Goal: Task Accomplishment & Management: Complete application form

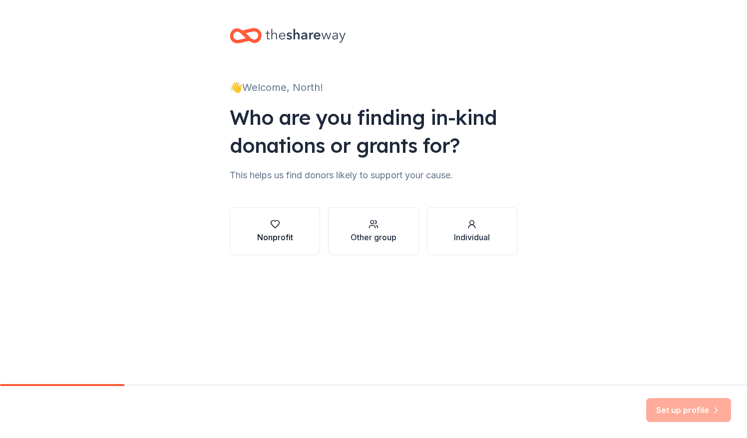
click at [274, 228] on icon "button" at bounding box center [274, 224] width 8 height 7
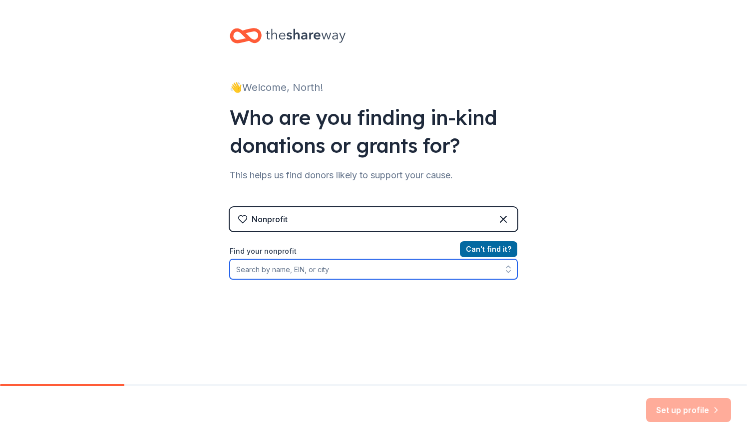
click at [325, 267] on input "Find your nonprofit" at bounding box center [373, 269] width 287 height 20
type input "BASIS Knights"
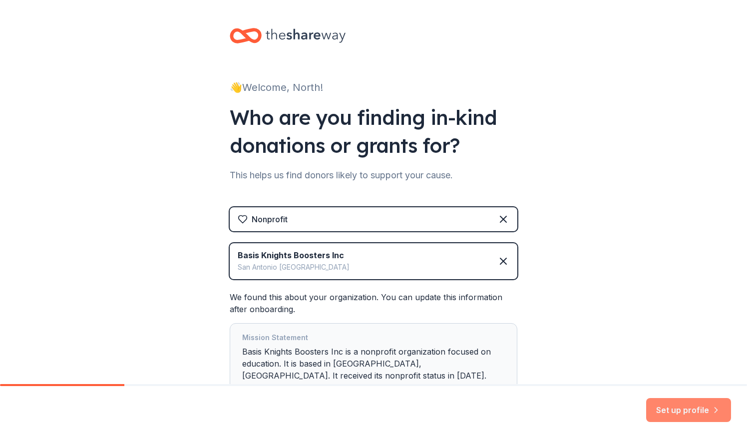
click at [681, 408] on button "Set up profile" at bounding box center [688, 410] width 85 height 24
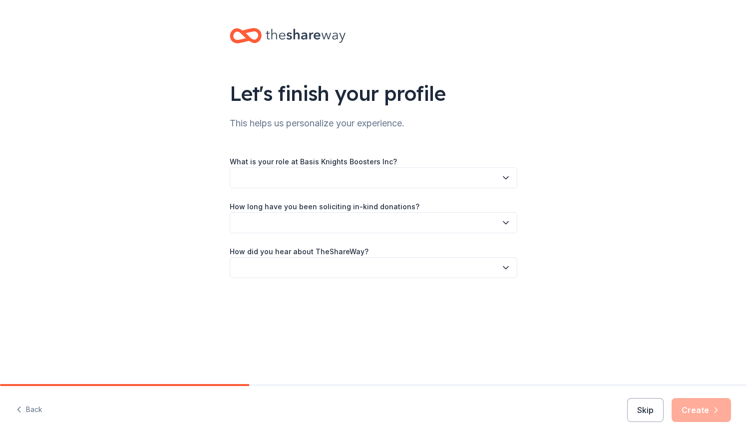
click at [323, 173] on button "button" at bounding box center [373, 177] width 287 height 21
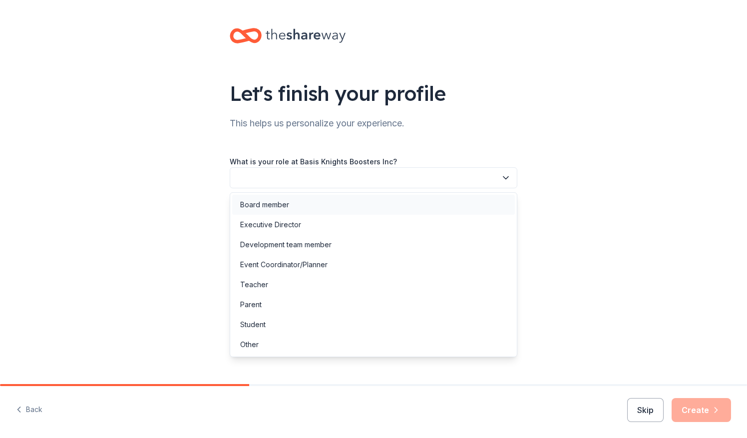
click at [288, 204] on div "Board member" at bounding box center [264, 205] width 49 height 12
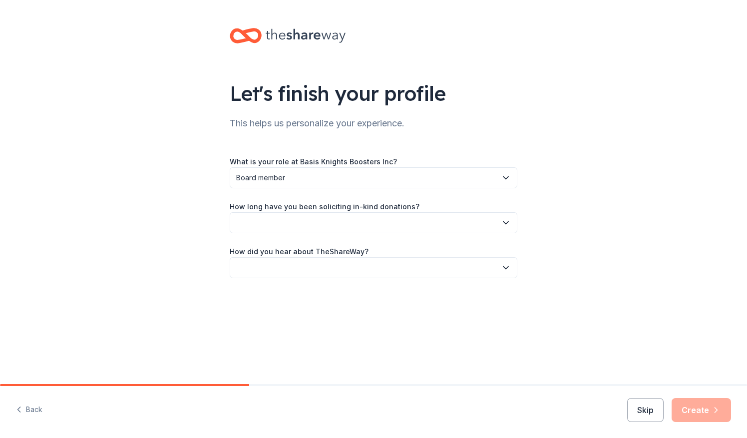
click at [288, 223] on button "button" at bounding box center [373, 222] width 287 height 21
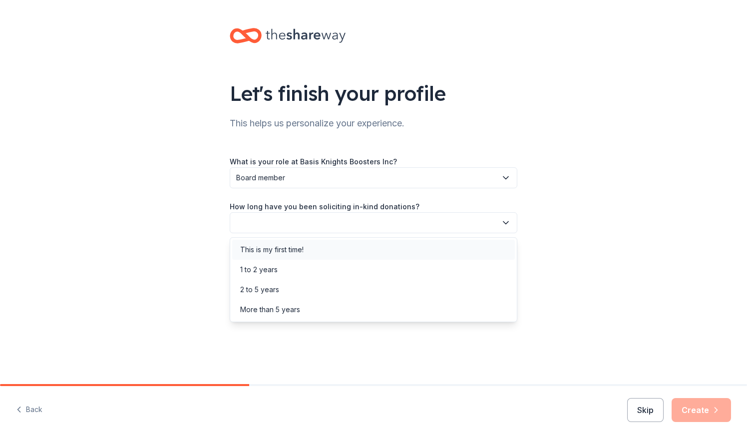
click at [280, 249] on div "This is my first time!" at bounding box center [271, 250] width 63 height 12
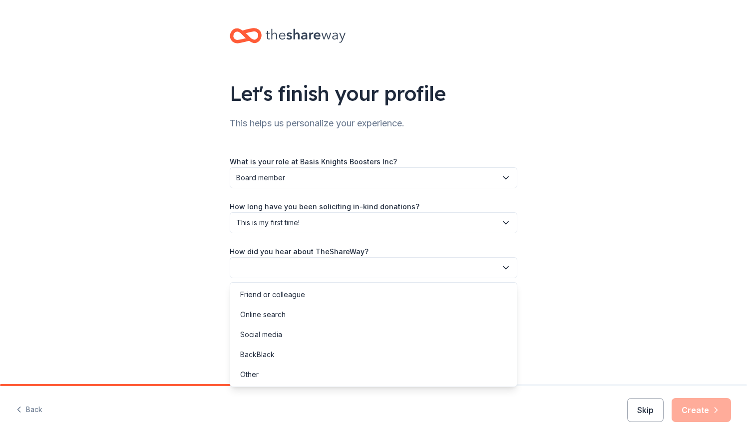
click at [284, 262] on button "button" at bounding box center [373, 267] width 287 height 21
click at [273, 309] on div "Online search" at bounding box center [262, 314] width 45 height 12
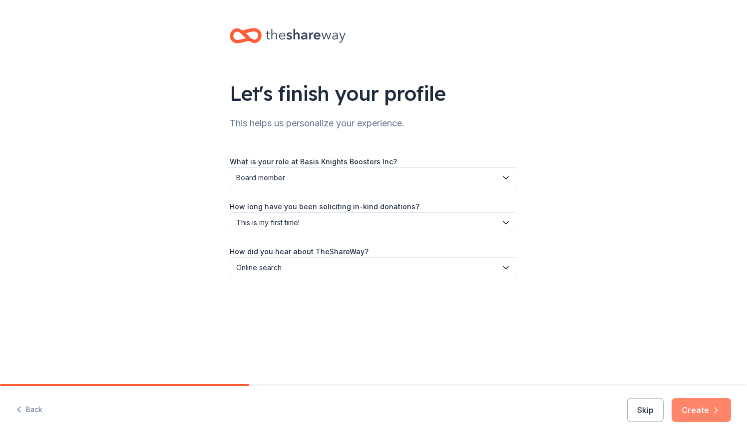
click at [700, 410] on button "Create" at bounding box center [700, 410] width 59 height 24
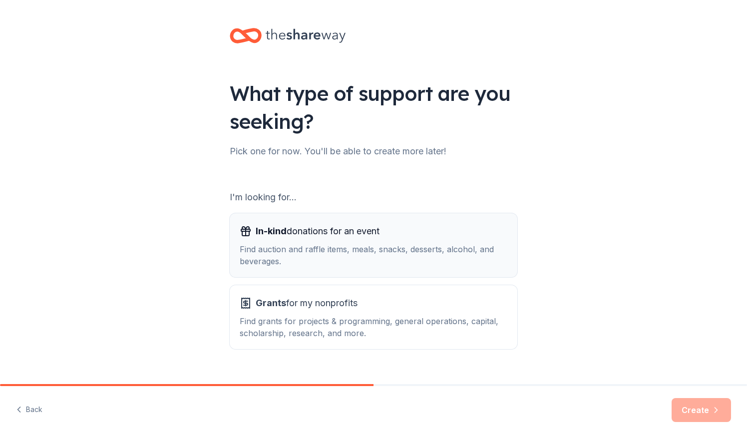
click at [325, 229] on span "In-kind donations for an event" at bounding box center [318, 231] width 124 height 16
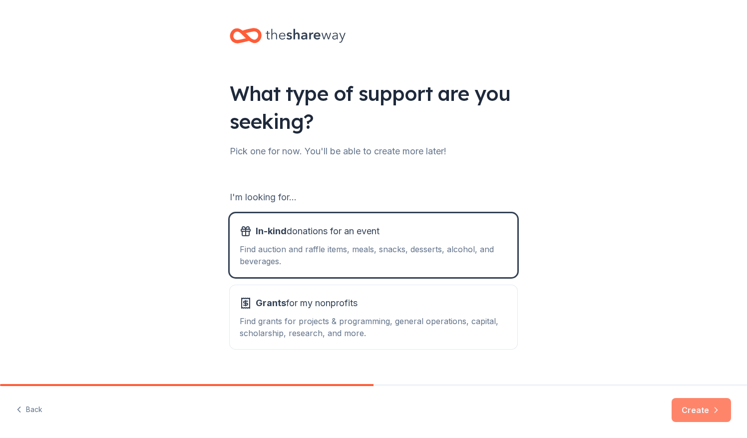
click at [702, 408] on button "Create" at bounding box center [700, 410] width 59 height 24
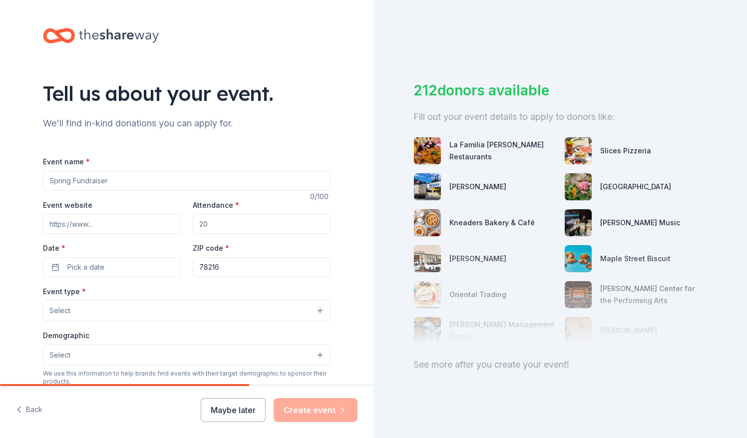
click at [86, 182] on input "Event name *" at bounding box center [186, 181] width 287 height 20
type input "Fall Fest"
click at [114, 221] on input "Event website" at bounding box center [112, 224] width 138 height 20
type input "h"
type input "B"
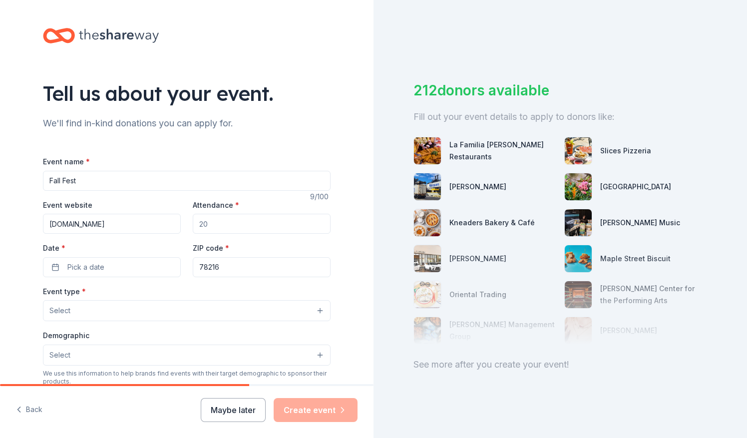
type input "[DOMAIN_NAME]"
drag, startPoint x: 215, startPoint y: 224, endPoint x: 193, endPoint y: 225, distance: 21.5
click at [193, 225] on input "Attendance *" at bounding box center [262, 224] width 138 height 20
type input "200"
click at [110, 272] on button "Pick a date" at bounding box center [112, 267] width 138 height 20
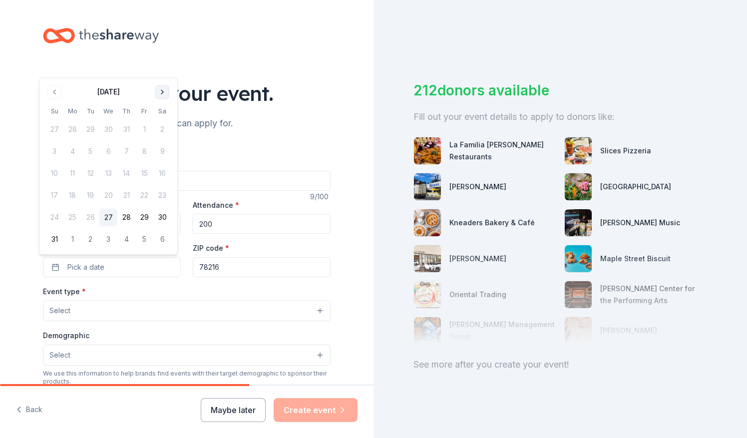
click at [159, 89] on button "Go to next month" at bounding box center [162, 92] width 14 height 14
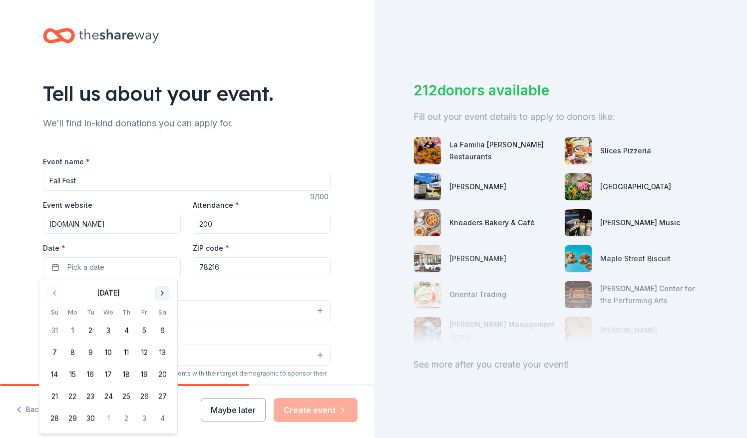
click at [161, 294] on button "Go to next month" at bounding box center [162, 293] width 14 height 14
click at [161, 329] on button "4" at bounding box center [162, 330] width 18 height 18
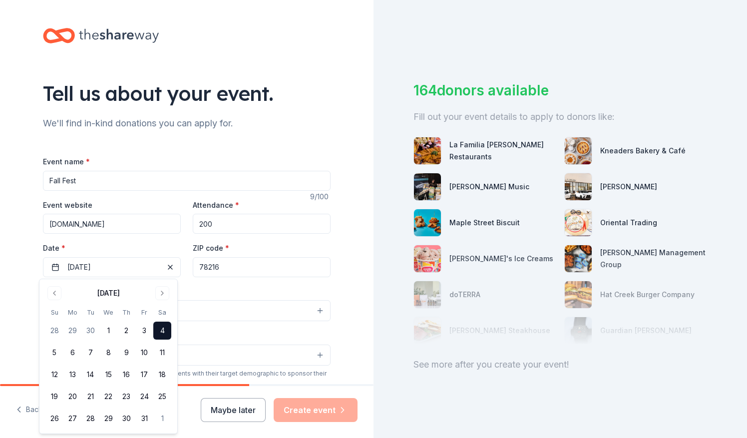
click at [289, 119] on div "We'll find in-kind donations you can apply for." at bounding box center [186, 123] width 287 height 16
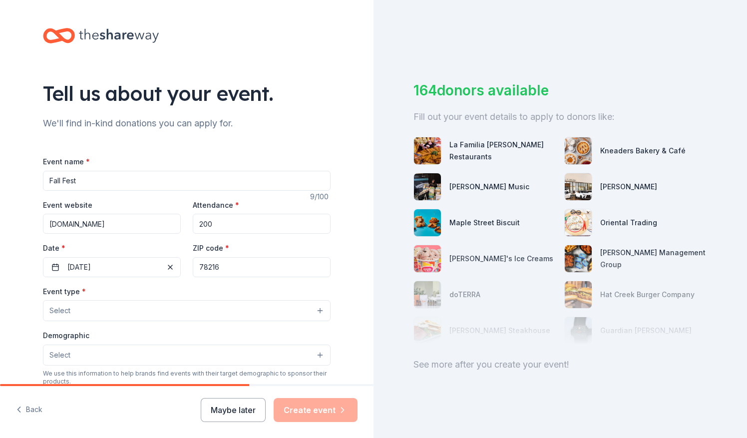
drag, startPoint x: 231, startPoint y: 268, endPoint x: 179, endPoint y: 269, distance: 51.9
click at [179, 269] on div "Event website basisnorthcentralboosters.com Attendance * 200 Date * 10/04/2025 …" at bounding box center [186, 238] width 287 height 78
click at [316, 244] on div "ZIP code * 78216" at bounding box center [262, 259] width 138 height 35
click at [104, 303] on button "Select" at bounding box center [186, 310] width 287 height 21
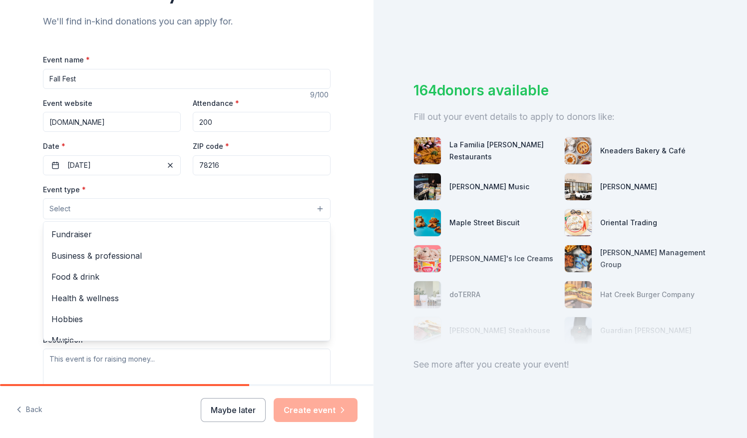
scroll to position [111, 0]
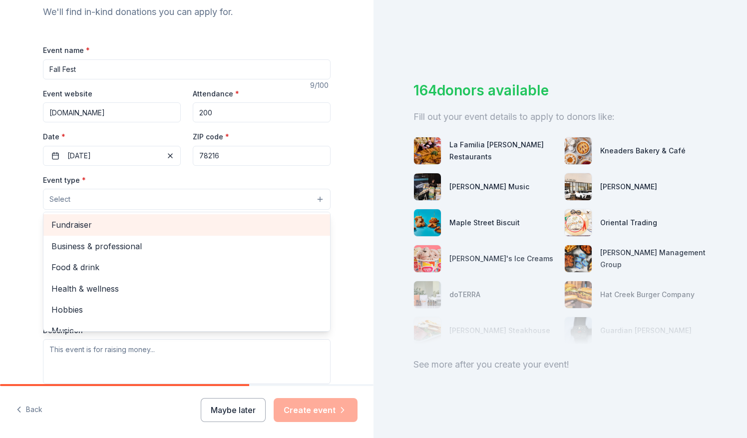
click at [97, 224] on span "Fundraiser" at bounding box center [186, 224] width 270 height 13
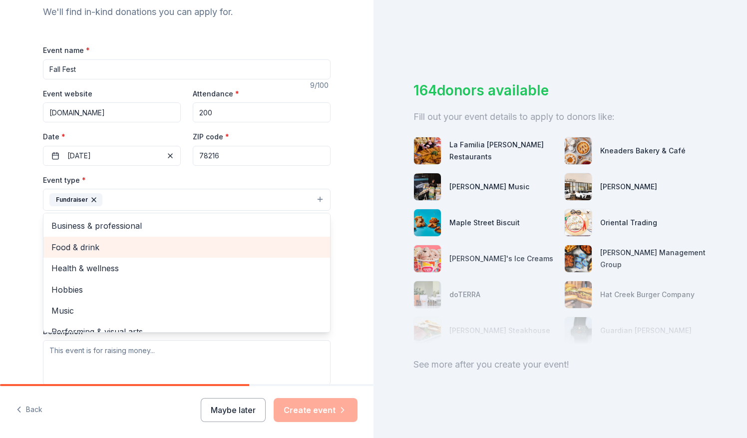
click at [60, 245] on span "Food & drink" at bounding box center [186, 247] width 270 height 13
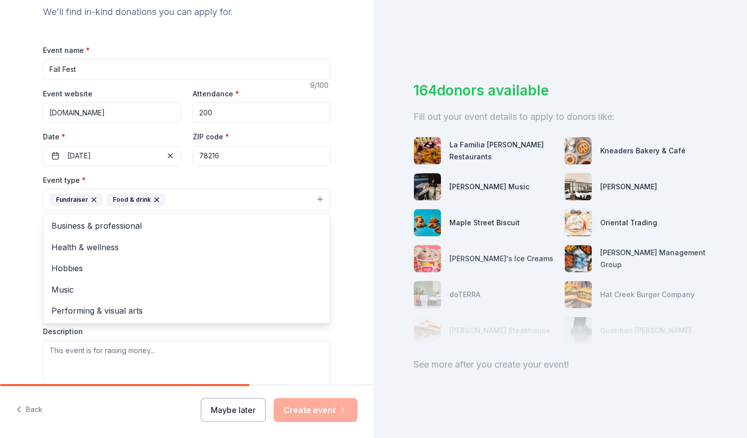
click at [13, 230] on div "Tell us about your event. We'll find in-kind donations you can apply for. Event…" at bounding box center [186, 221] width 373 height 665
click at [315, 200] on button "Fundraiser Food & drink" at bounding box center [186, 200] width 287 height 22
click at [12, 229] on div "Tell us about your event. We'll find in-kind donations you can apply for. Event…" at bounding box center [186, 221] width 373 height 665
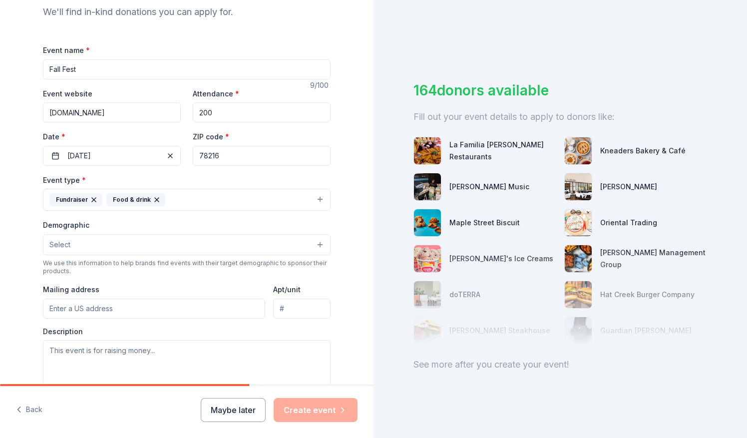
click at [72, 244] on button "Select" at bounding box center [186, 244] width 287 height 21
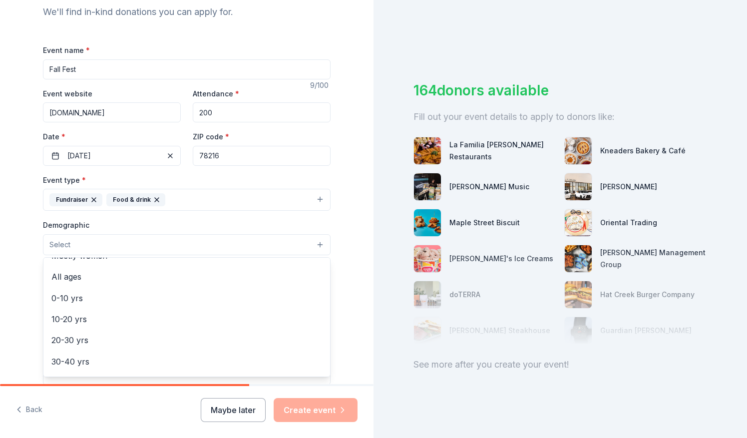
scroll to position [60, 0]
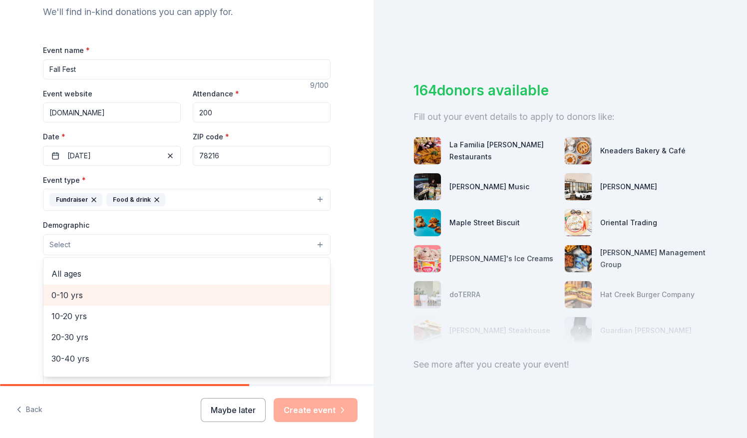
drag, startPoint x: 317, startPoint y: 307, endPoint x: 312, endPoint y: 287, distance: 20.7
click at [312, 287] on div "All genders Mostly men Mostly women All ages 0-10 yrs 10-20 yrs 20-30 yrs 30-40…" at bounding box center [186, 317] width 287 height 120
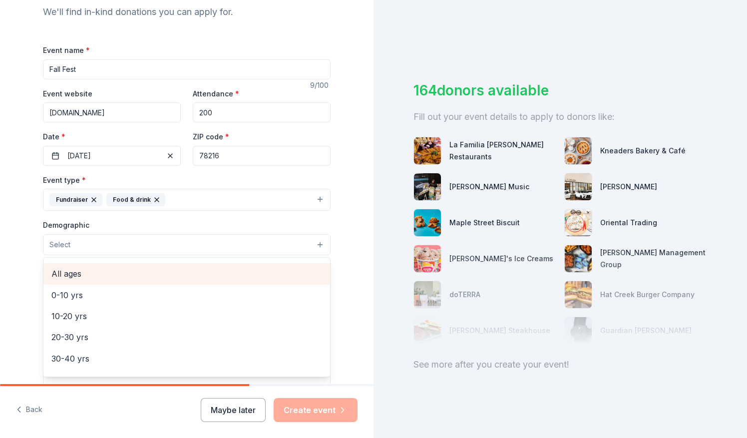
click at [279, 270] on span "All ages" at bounding box center [186, 273] width 270 height 13
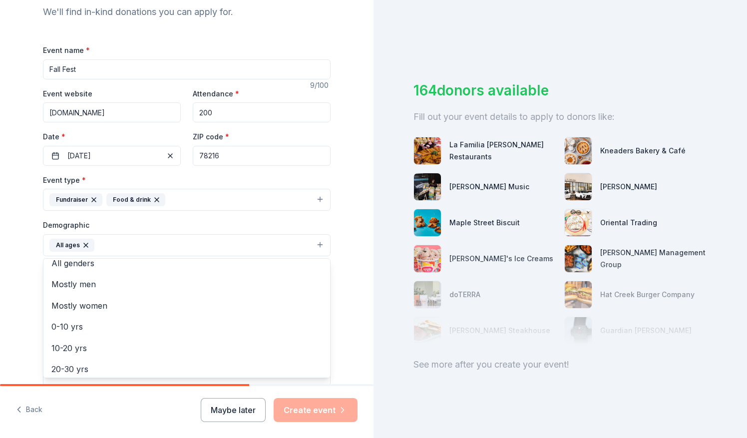
scroll to position [0, 0]
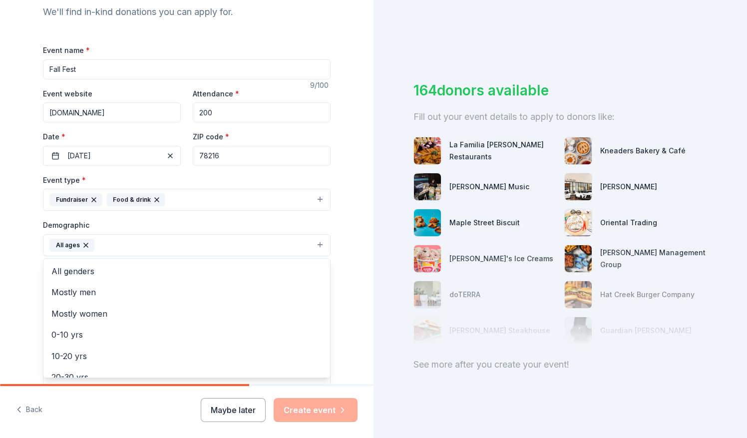
click at [7, 258] on div "Tell us about your event. We'll find in-kind donations you can apply for. Event…" at bounding box center [186, 222] width 373 height 666
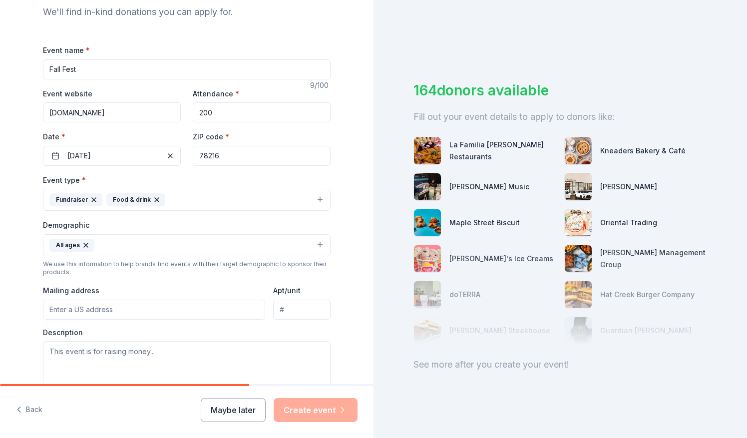
click at [110, 302] on input "Mailing address" at bounding box center [154, 309] width 222 height 20
type input "318 E Ramsey Rd"
click at [160, 346] on textarea at bounding box center [186, 363] width 287 height 45
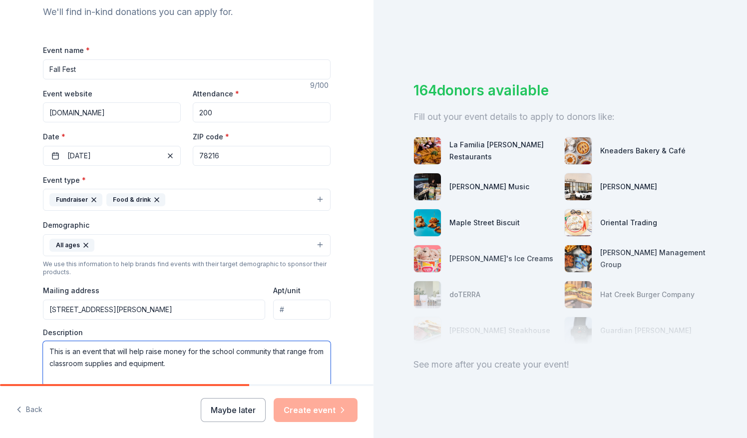
click at [305, 346] on textarea "This is an event that will help raise money for the school community that range…" at bounding box center [186, 363] width 287 height 45
drag, startPoint x: 312, startPoint y: 359, endPoint x: 44, endPoint y: 350, distance: 268.6
click at [44, 350] on textarea "This is an event that will help raise money for the school community. Things ra…" at bounding box center [186, 363] width 287 height 45
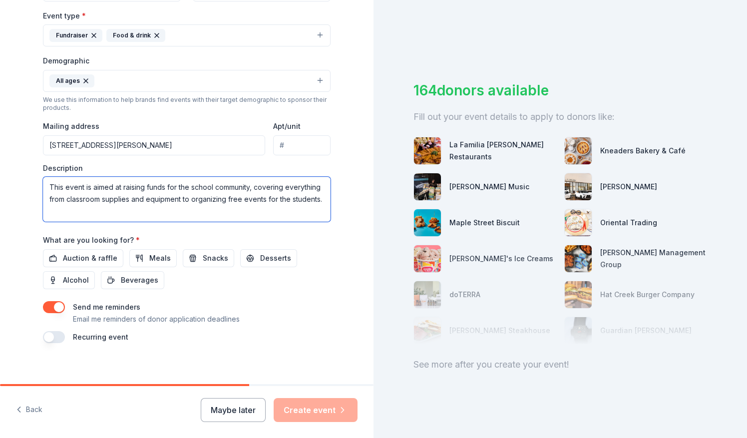
scroll to position [279, 0]
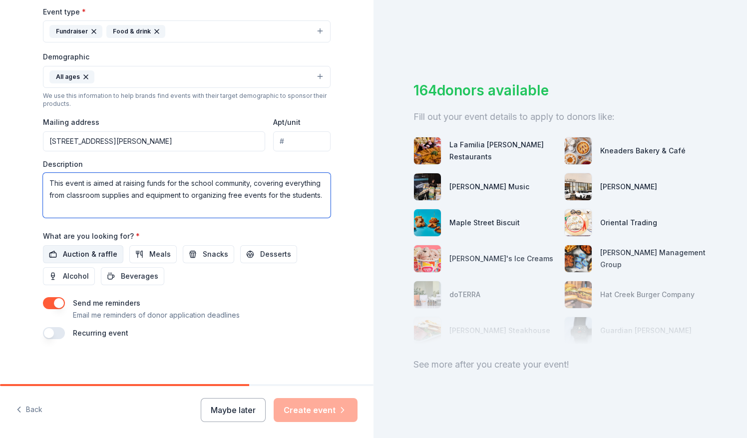
type textarea "This event is aimed at raising funds for the school community, covering everyth…"
click at [93, 255] on span "Auction & raffle" at bounding box center [90, 254] width 54 height 12
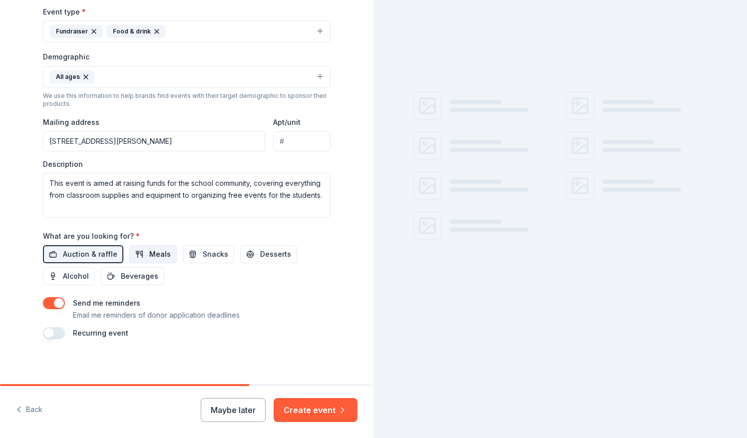
click at [149, 254] on span "Meals" at bounding box center [159, 254] width 21 height 12
click at [203, 255] on span "Snacks" at bounding box center [215, 254] width 25 height 12
click at [250, 248] on button "Desserts" at bounding box center [268, 254] width 57 height 18
click at [147, 271] on span "Beverages" at bounding box center [139, 276] width 37 height 12
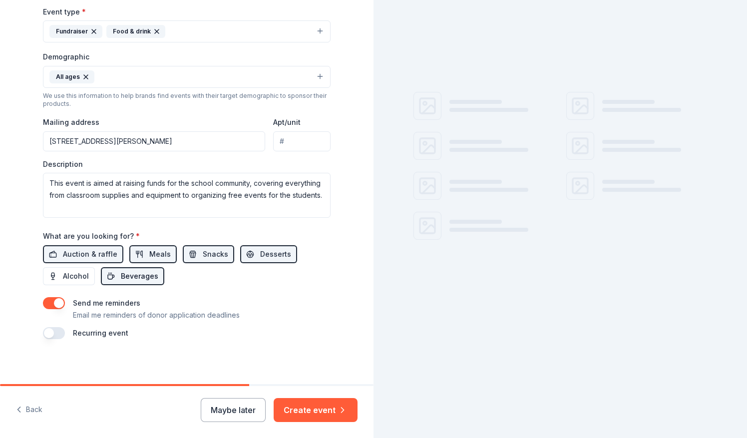
click at [147, 271] on span "Beverages" at bounding box center [139, 276] width 37 height 12
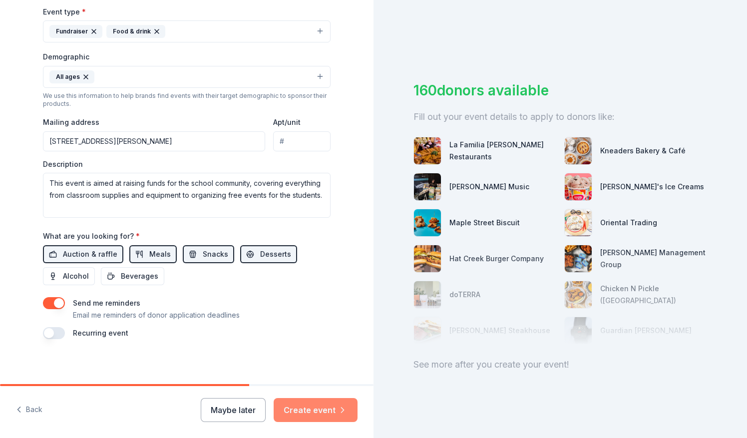
click at [306, 409] on button "Create event" at bounding box center [315, 410] width 84 height 24
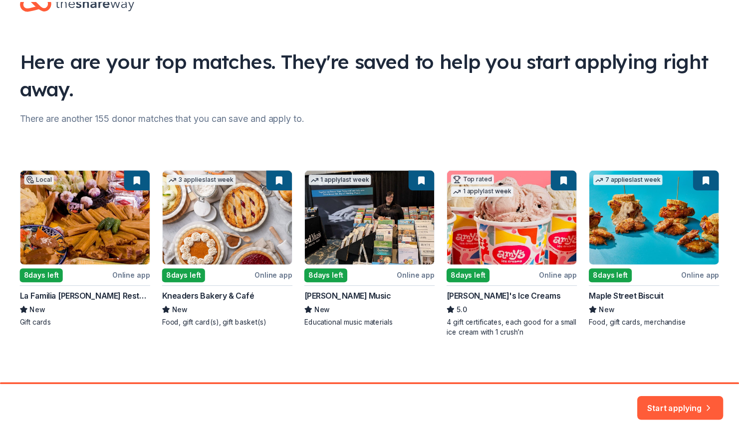
scroll to position [35, 0]
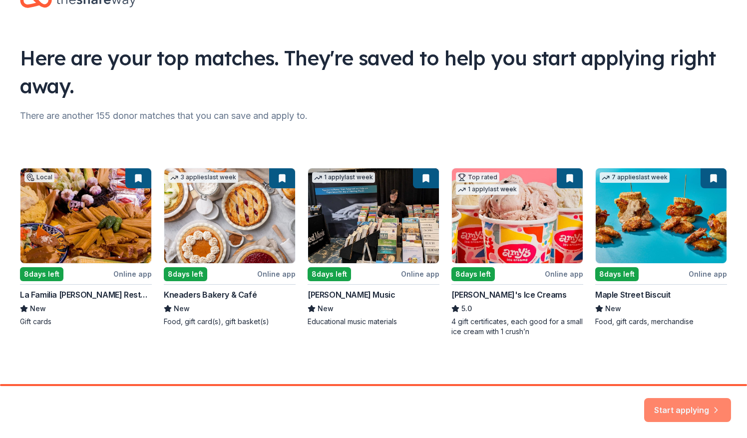
click at [674, 407] on button "Start applying" at bounding box center [687, 404] width 87 height 24
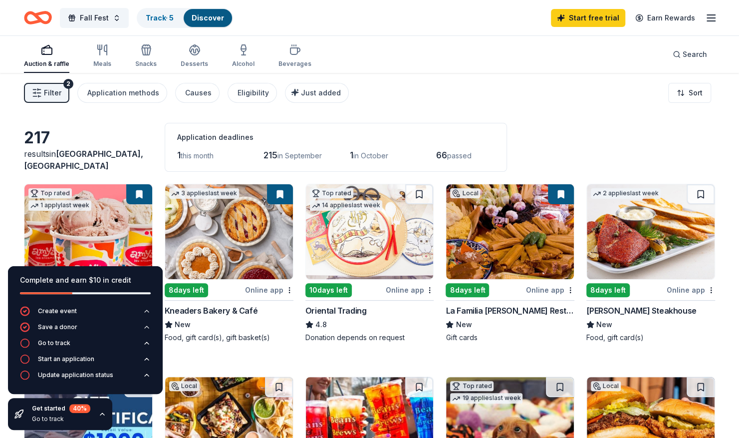
click at [589, 102] on div "Filter 2 Application methods Causes Eligibility Just added Sort" at bounding box center [369, 93] width 739 height 40
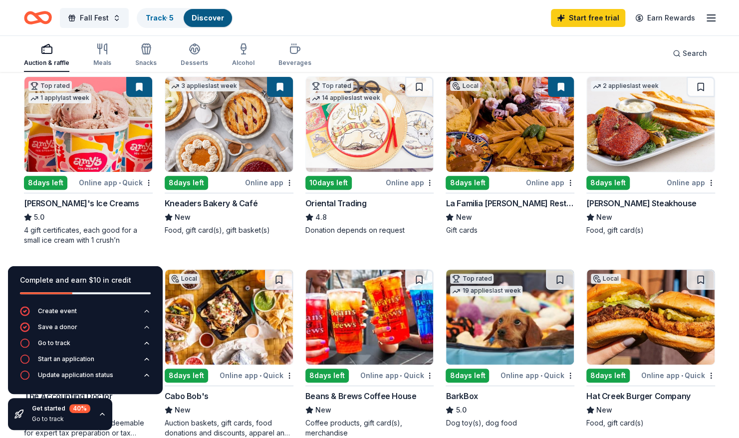
scroll to position [108, 0]
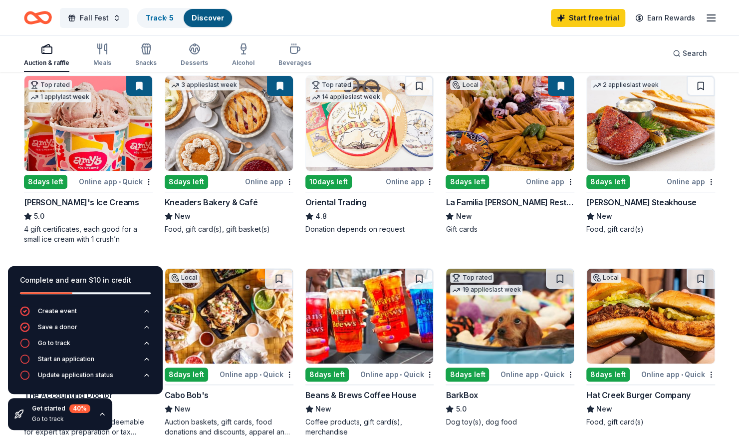
click at [125, 180] on div "Online app • Quick" at bounding box center [116, 181] width 74 height 12
click at [224, 150] on img at bounding box center [229, 123] width 128 height 95
click at [355, 119] on img at bounding box center [370, 123] width 128 height 95
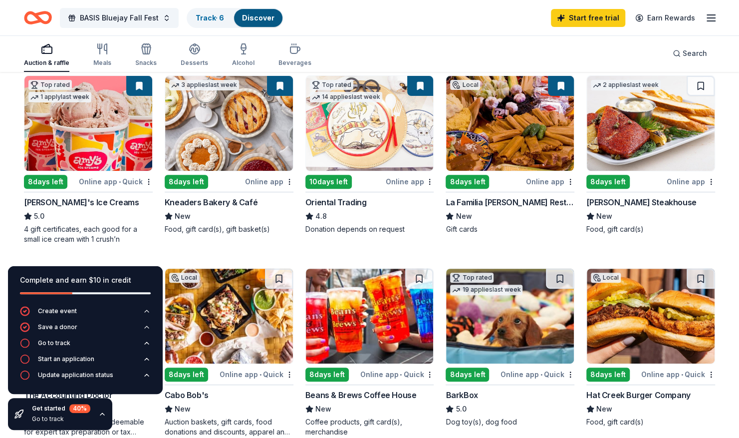
click at [508, 152] on img at bounding box center [510, 123] width 128 height 95
click at [688, 180] on div "Online app" at bounding box center [691, 181] width 48 height 12
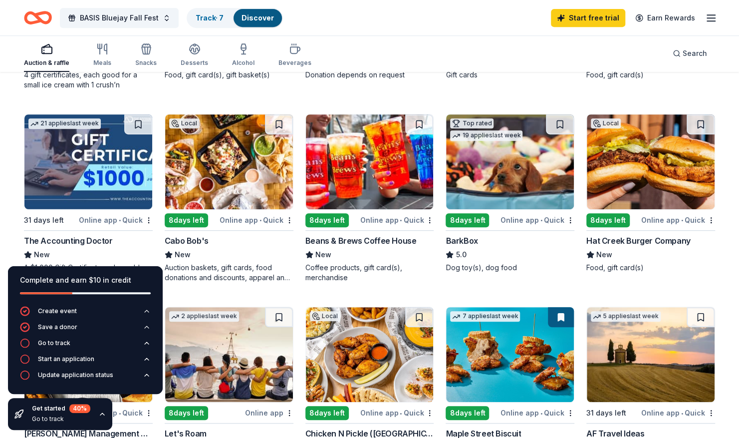
scroll to position [264, 0]
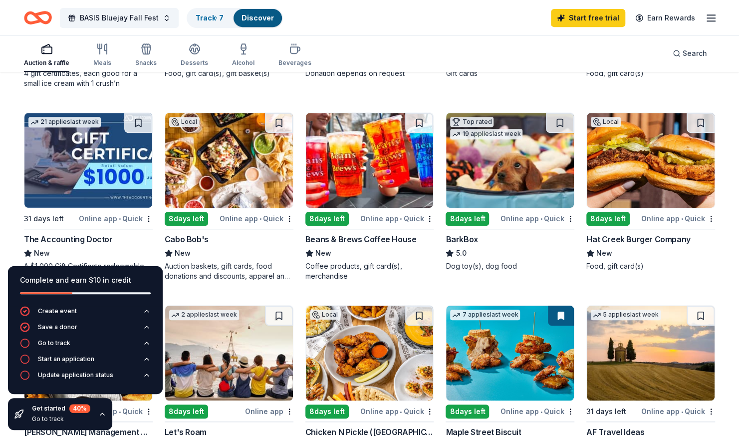
click at [238, 217] on div "Online app • Quick" at bounding box center [257, 218] width 74 height 12
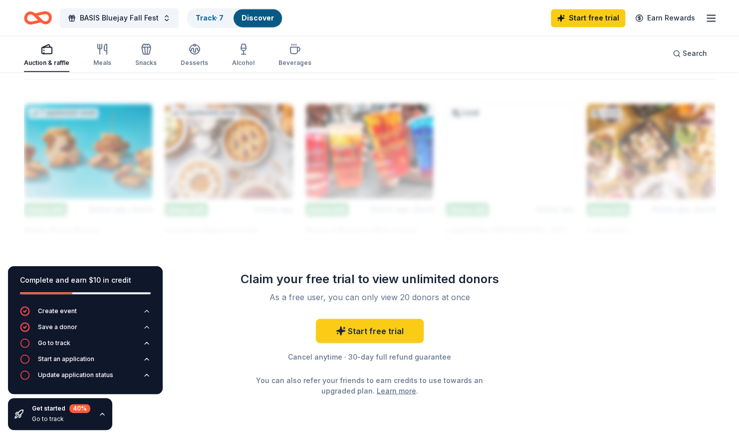
scroll to position [874, 0]
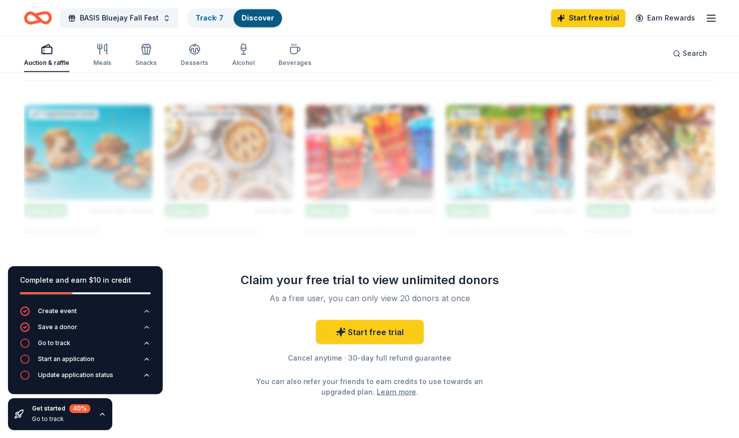
click at [711, 19] on icon "button" at bounding box center [711, 18] width 12 height 12
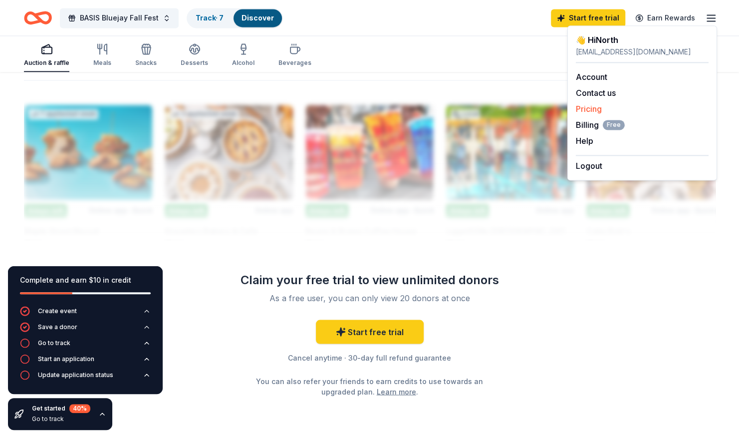
click at [591, 108] on link "Pricing" at bounding box center [589, 109] width 26 height 10
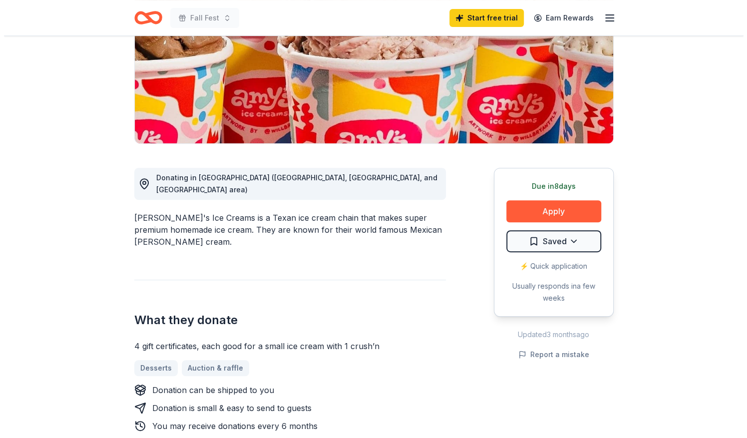
scroll to position [161, 0]
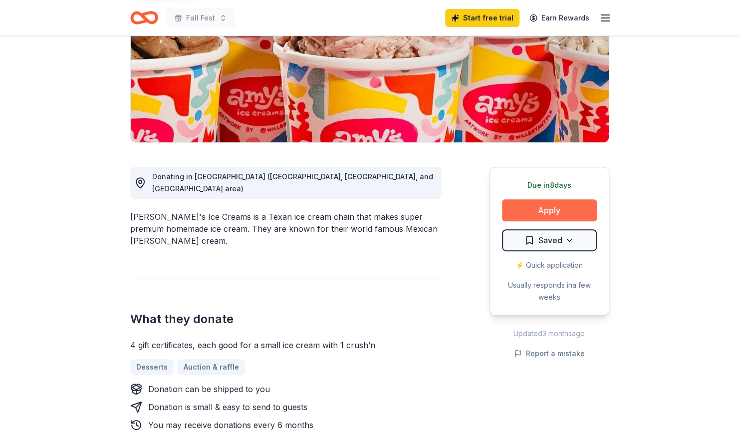
click at [538, 212] on button "Apply" at bounding box center [549, 210] width 95 height 22
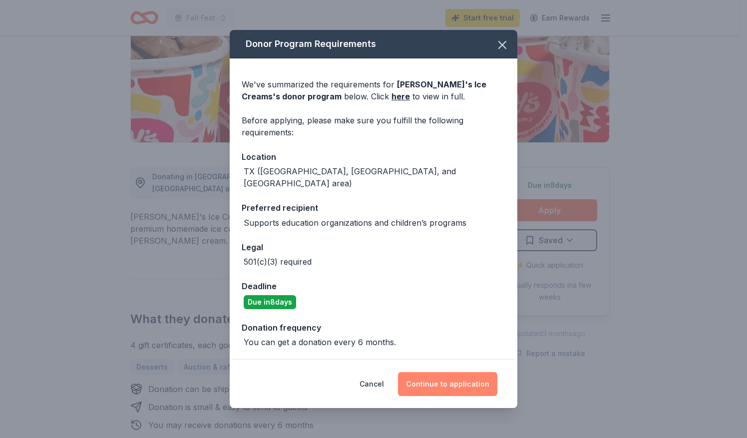
click at [447, 374] on button "Continue to application" at bounding box center [447, 384] width 99 height 24
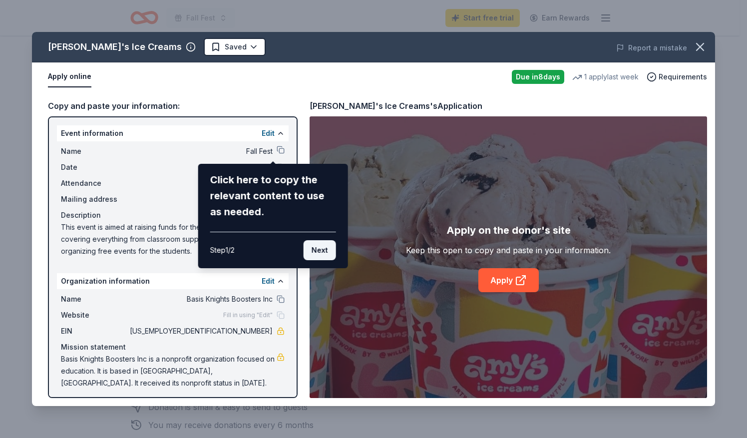
click at [317, 252] on button "Next" at bounding box center [319, 250] width 32 height 20
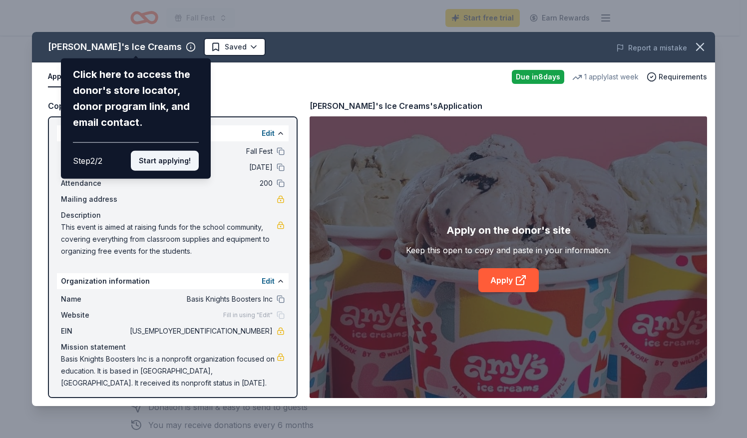
click at [181, 163] on button "Start applying!" at bounding box center [165, 161] width 68 height 20
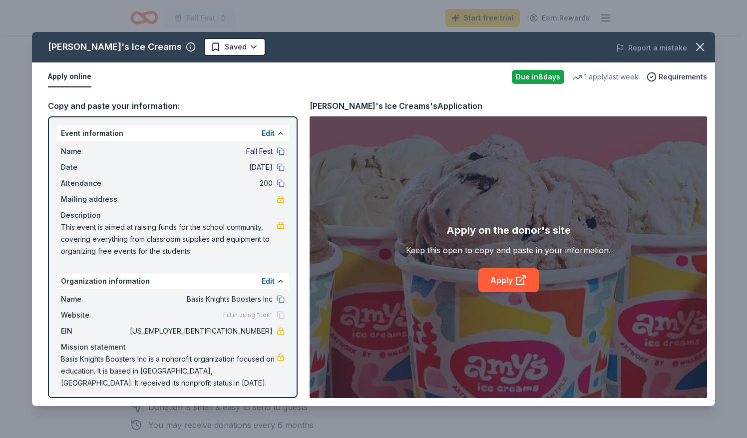
click at [276, 151] on button at bounding box center [280, 151] width 8 height 8
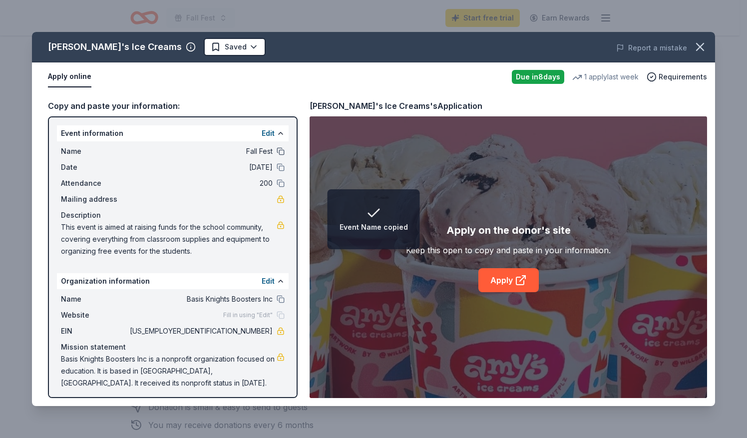
click at [276, 152] on button at bounding box center [280, 151] width 8 height 8
click at [249, 151] on span "Fall Fest" at bounding box center [200, 151] width 145 height 12
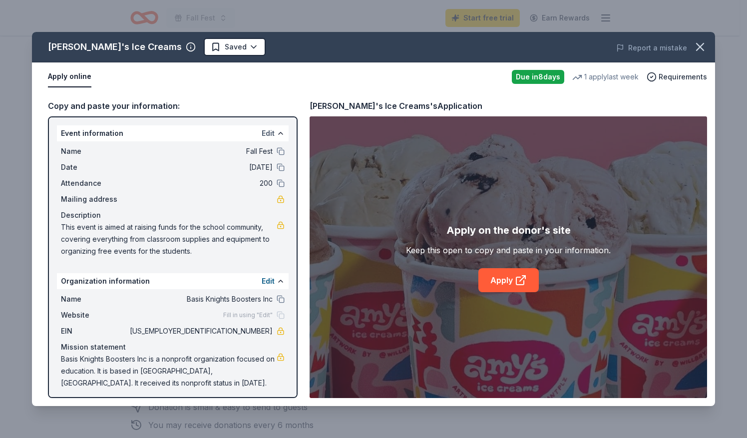
click at [262, 131] on button "Edit" at bounding box center [268, 133] width 13 height 12
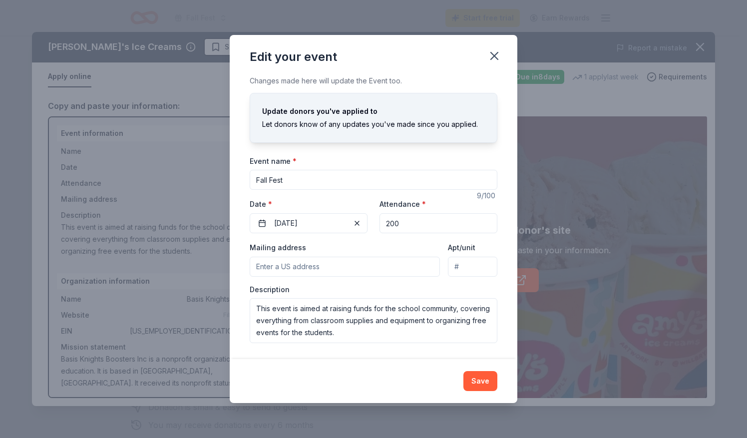
click at [257, 178] on input "Fall Fest" at bounding box center [374, 180] width 248 height 20
click at [257, 178] on input "Bluejay Fall Fest" at bounding box center [374, 180] width 248 height 20
type input "BASIS Bluejay Fall Fest"
click at [337, 266] on input "Mailing address" at bounding box center [345, 267] width 190 height 20
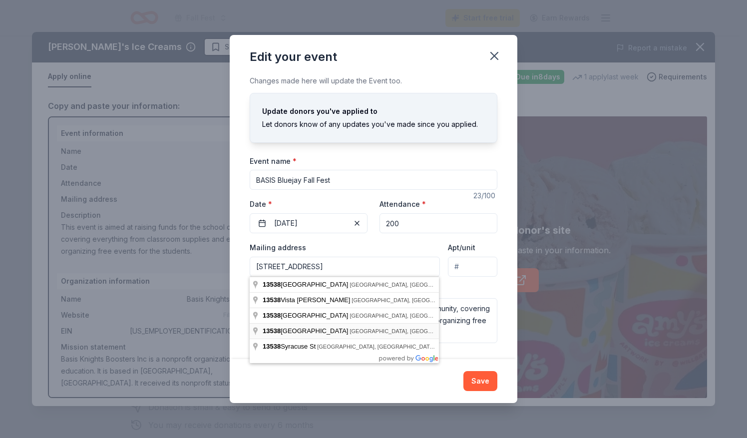
type input "13538 Orchard Ridge Drive, San Antonio, TX, 78231"
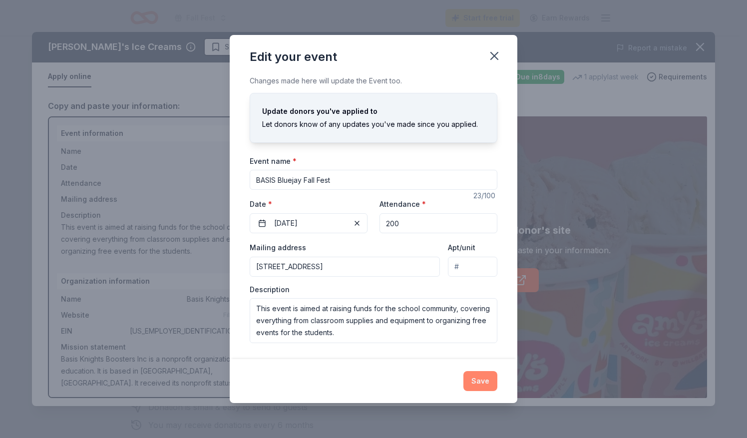
click at [476, 379] on button "Save" at bounding box center [480, 381] width 34 height 20
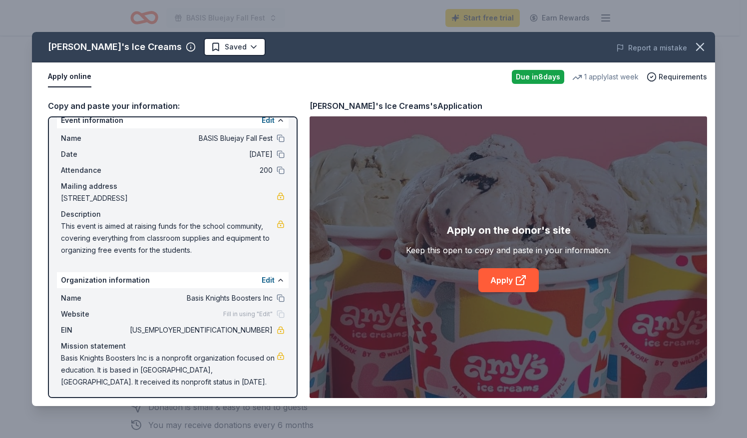
scroll to position [16, 0]
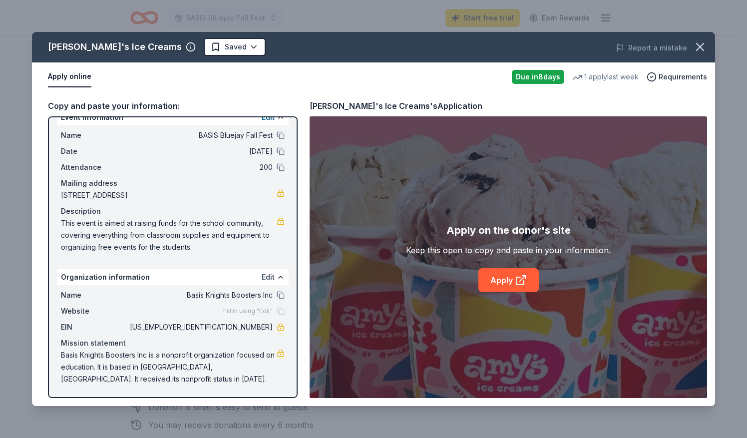
click at [262, 277] on button "Edit" at bounding box center [268, 277] width 13 height 12
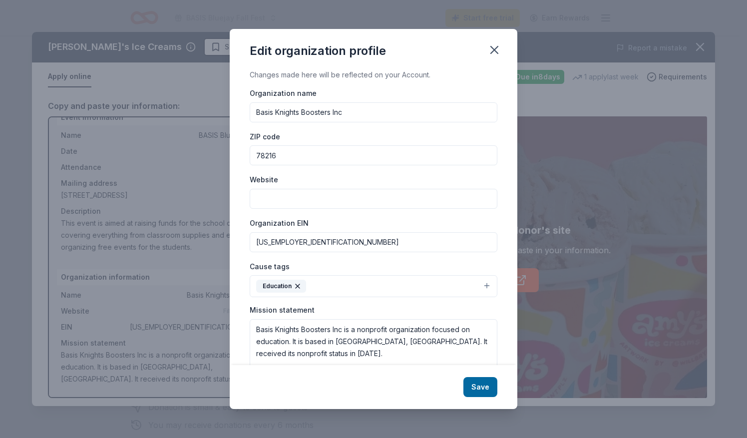
drag, startPoint x: 344, startPoint y: 111, endPoint x: 246, endPoint y: 110, distance: 98.3
click at [246, 110] on div "Changes made here will be reflected on your Account. Organization name Basis Kn…" at bounding box center [373, 217] width 287 height 296
type input "BASIS North Central Boosters"
click at [299, 199] on input "Website" at bounding box center [374, 199] width 248 height 20
type input "basisnorthcentralboosters.com"
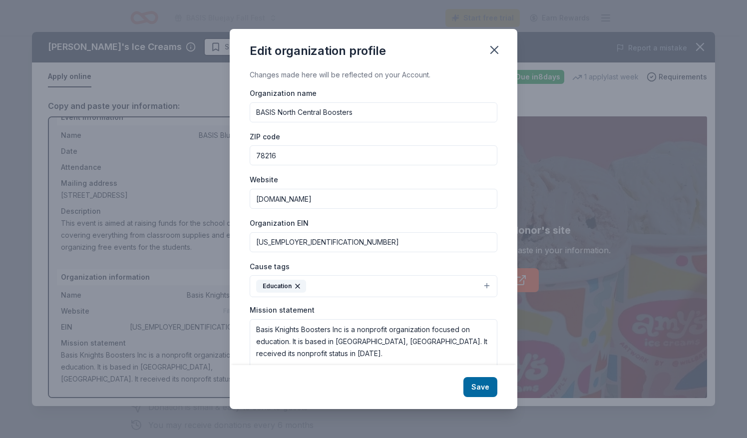
click at [480, 282] on button "Education" at bounding box center [374, 286] width 248 height 22
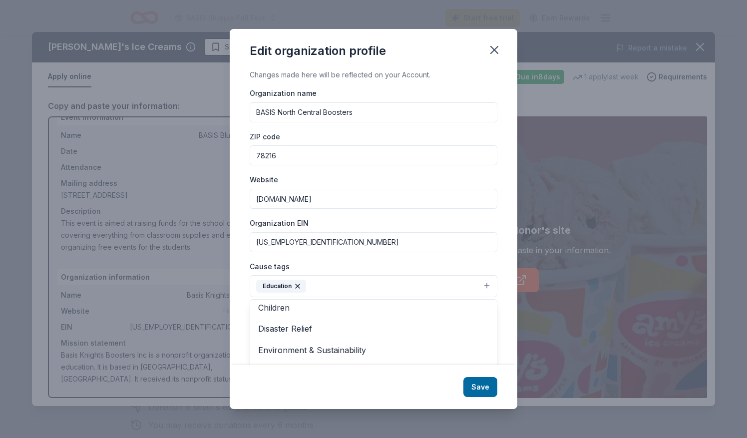
scroll to position [42, 0]
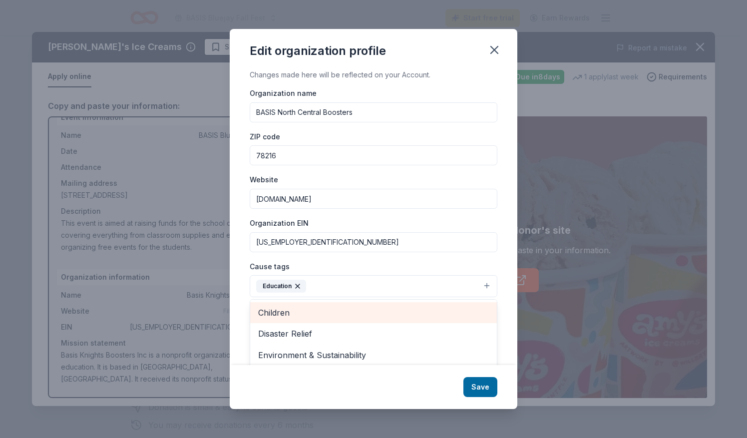
click at [350, 303] on div "Children" at bounding box center [373, 312] width 247 height 21
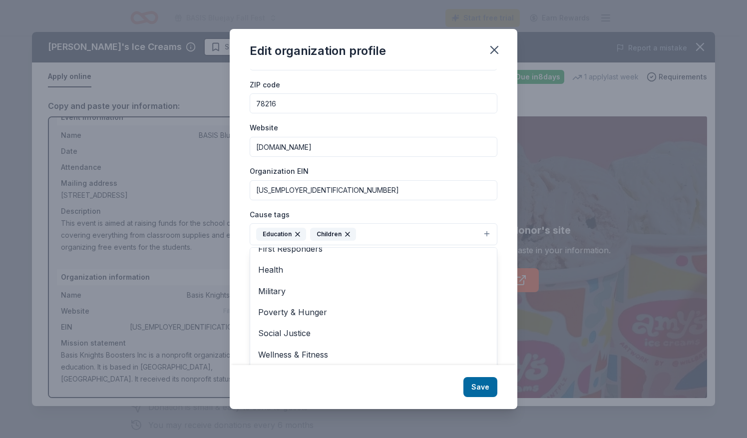
scroll to position [0, 0]
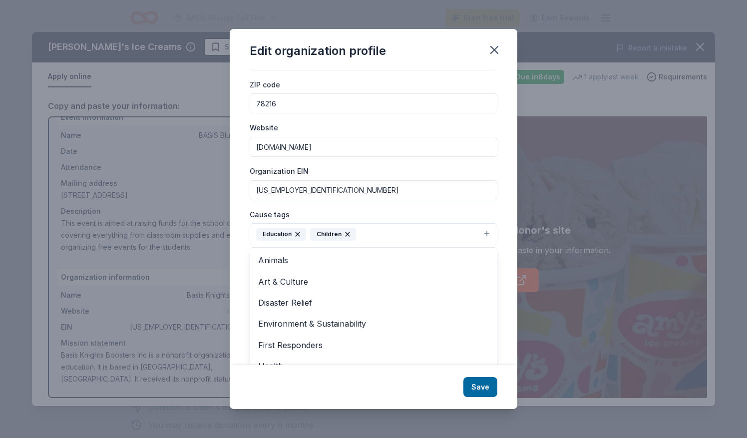
click at [482, 384] on div "Edit organization profile Changes made here will be reflected on your Account. …" at bounding box center [373, 219] width 287 height 380
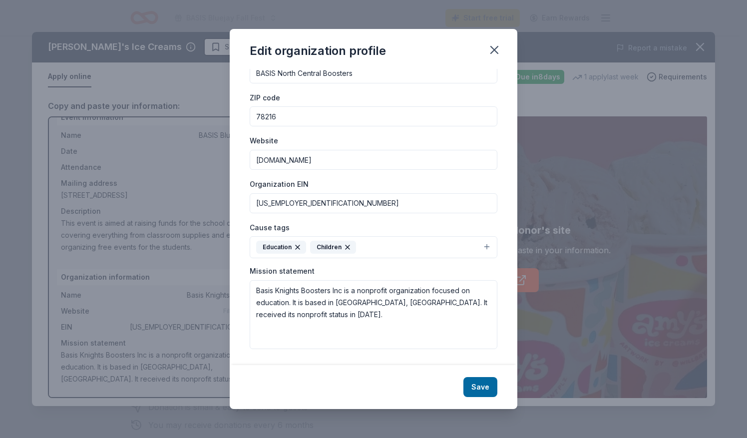
scroll to position [37, 0]
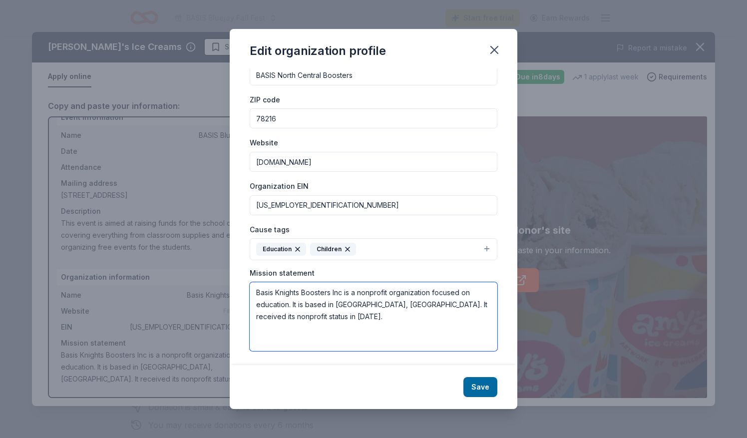
drag, startPoint x: 303, startPoint y: 289, endPoint x: 276, endPoint y: 288, distance: 27.0
click at [276, 288] on textarea "Basis Knights Boosters Inc is a nonprofit organization focused on education. It…" at bounding box center [374, 316] width 248 height 69
drag, startPoint x: 323, startPoint y: 321, endPoint x: 255, endPoint y: 288, distance: 75.4
click at [255, 288] on textarea "Basis North Central Boosters Inc is a nonprofit organization focused on educati…" at bounding box center [374, 316] width 248 height 69
paste textarea "The BASIS North Central Boosters is a non-profit 501(c)(3) public charity organ…"
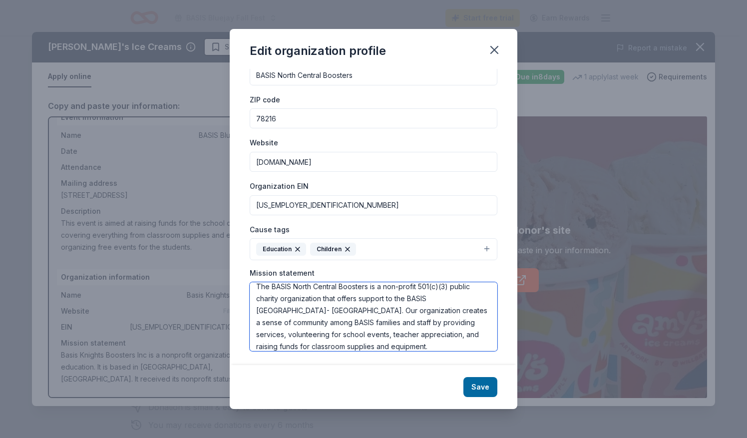
scroll to position [12, 0]
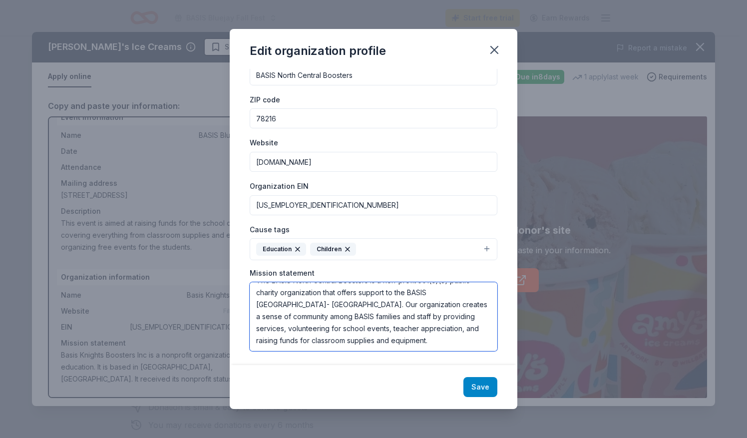
type textarea "The BASIS North Central Boosters is a non-profit 501(c)(3) public charity organ…"
click at [477, 389] on button "Save" at bounding box center [480, 387] width 34 height 20
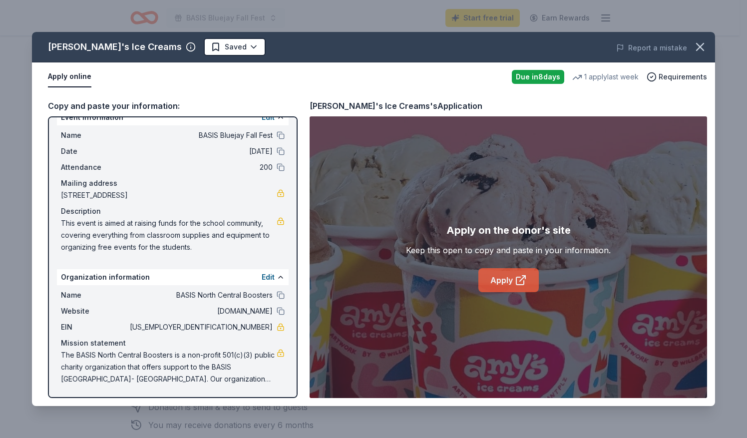
click at [505, 281] on link "Apply" at bounding box center [508, 280] width 60 height 24
click at [276, 136] on button at bounding box center [280, 135] width 8 height 8
drag, startPoint x: 266, startPoint y: 325, endPoint x: 226, endPoint y: 320, distance: 40.2
click at [226, 320] on div "Name BASIS North Central Boosters Website basisnorthcentralboosters.com EIN 82-…" at bounding box center [173, 337] width 232 height 104
drag, startPoint x: 226, startPoint y: 327, endPoint x: 265, endPoint y: 330, distance: 38.5
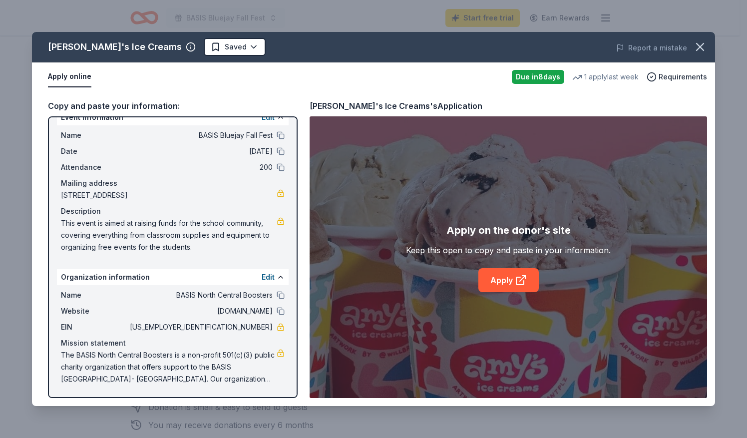
click at [265, 330] on span "82-1739574" at bounding box center [200, 327] width 145 height 12
click at [702, 44] on icon "button" at bounding box center [699, 46] width 7 height 7
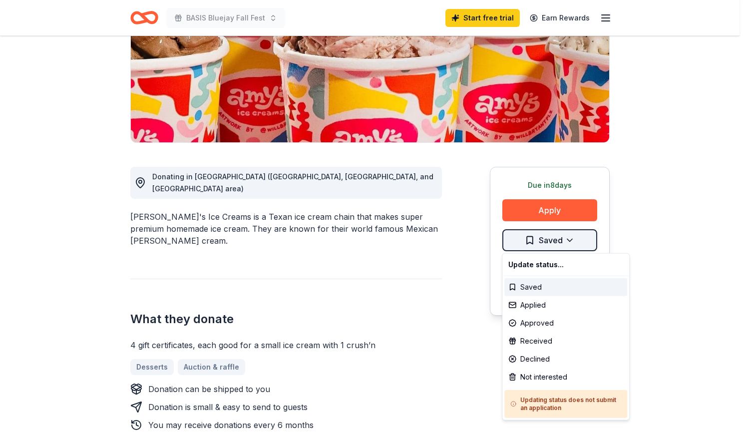
click at [536, 242] on html "BASIS Bluejay Fall Fest Start free trial Earn Rewards Due in 8 days Share Amy's…" at bounding box center [373, 58] width 747 height 438
click at [539, 307] on div "Applied" at bounding box center [565, 305] width 123 height 18
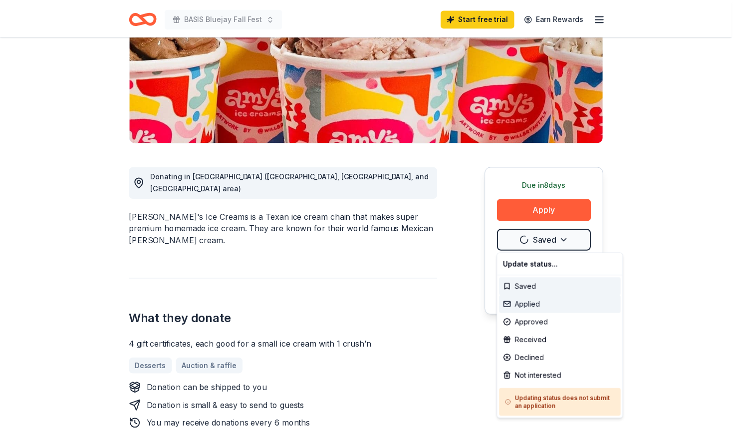
scroll to position [0, 0]
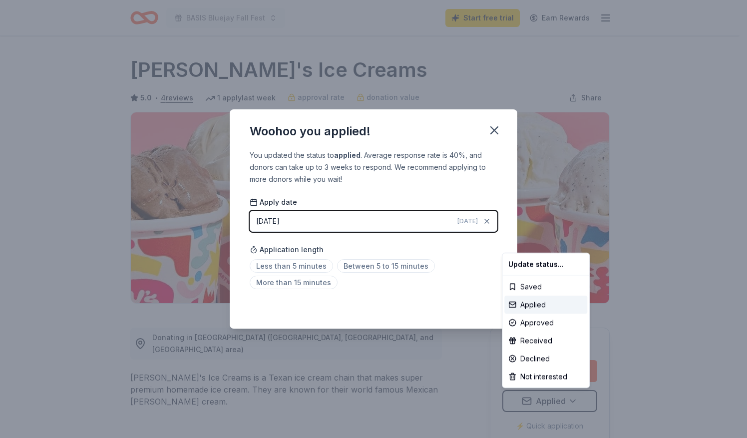
click at [495, 128] on html "BASIS Bluejay Fall Fest Start free trial Earn Rewards Due in 8 days Share Amy's…" at bounding box center [373, 219] width 747 height 438
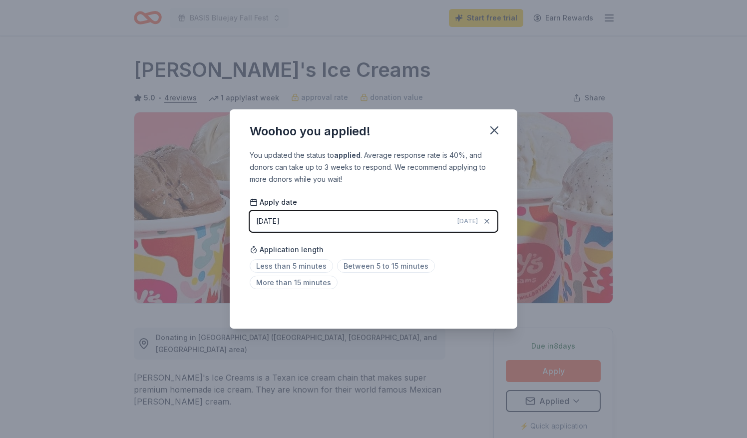
click at [471, 219] on span "Today" at bounding box center [467, 221] width 20 height 8
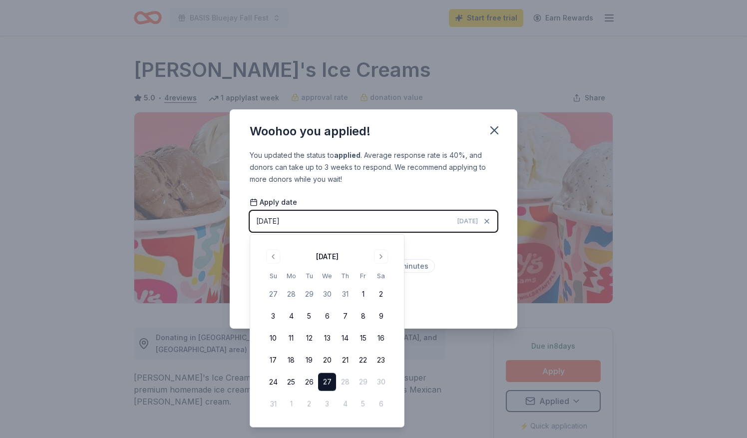
click at [375, 200] on div "Apply date 08/27/2025 Today" at bounding box center [374, 214] width 248 height 35
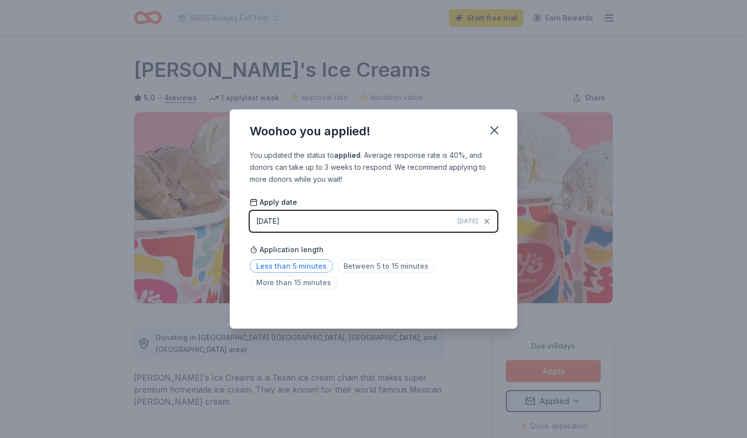
click at [313, 264] on span "Less than 5 minutes" at bounding box center [291, 265] width 83 height 13
click at [495, 131] on icon "button" at bounding box center [494, 130] width 7 height 7
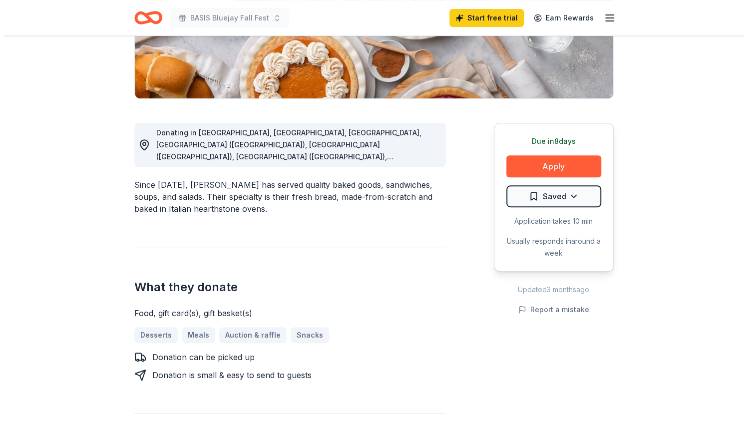
scroll to position [219, 0]
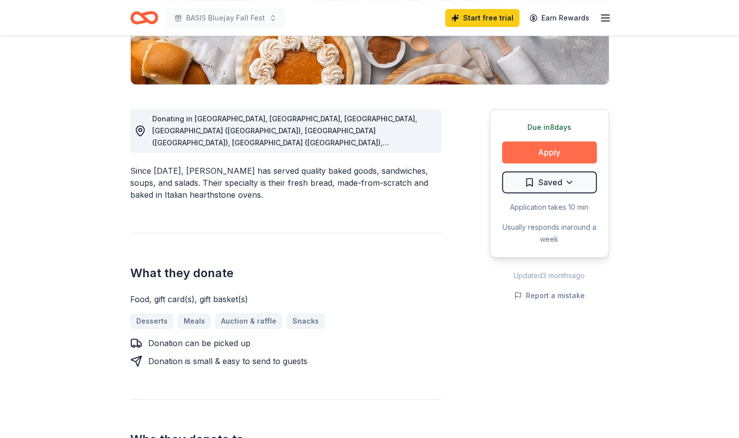
click at [566, 146] on button "Apply" at bounding box center [549, 152] width 95 height 22
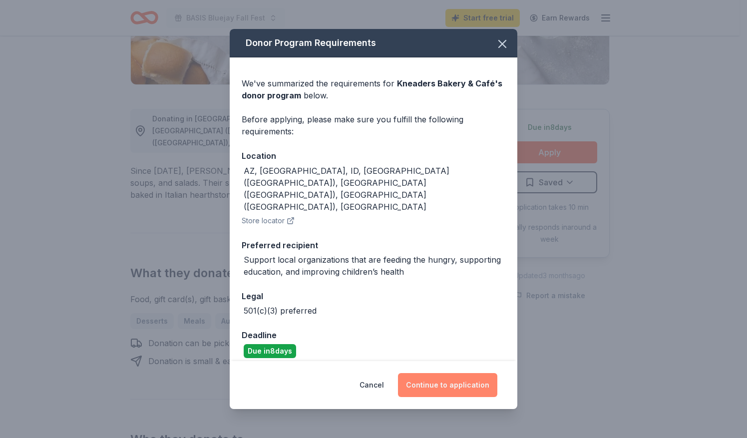
click at [423, 374] on button "Continue to application" at bounding box center [447, 385] width 99 height 24
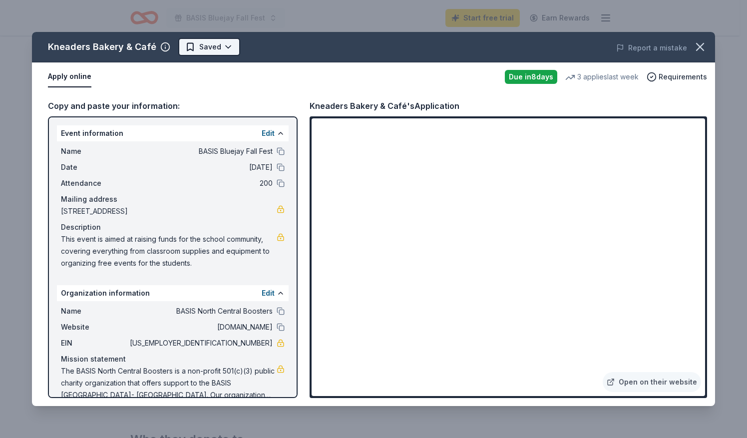
click at [199, 45] on html "BASIS Bluejay Fall Fest Start free trial Earn Rewards Due in 8 days Share Knead…" at bounding box center [373, 0] width 747 height 438
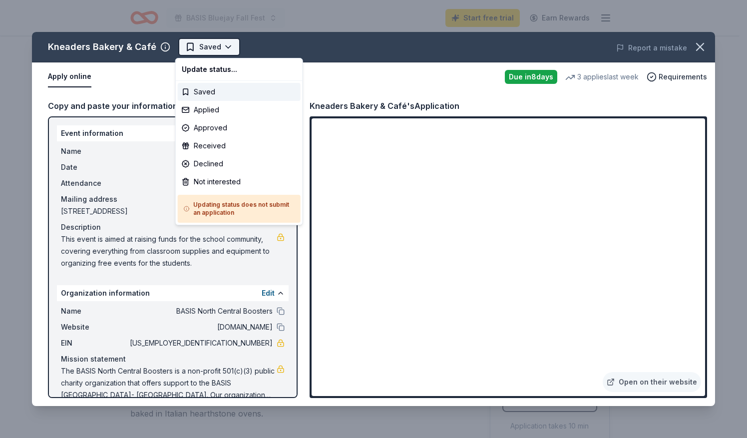
click at [199, 45] on html "BASIS Bluejay Fall Fest Start free trial Earn Rewards Due in 8 days Share Knead…" at bounding box center [373, 219] width 747 height 438
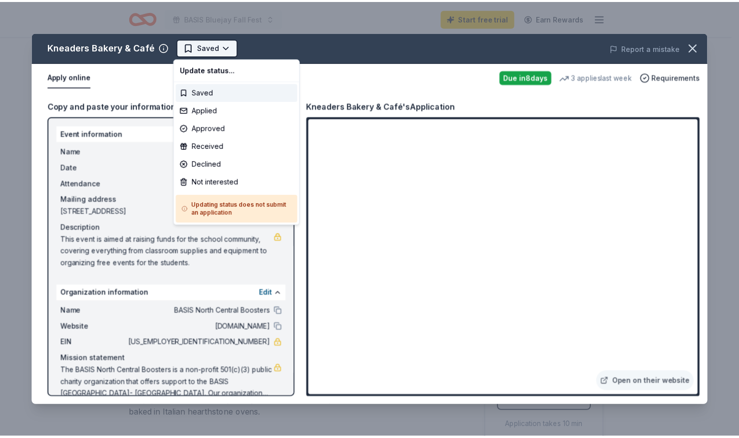
scroll to position [0, 0]
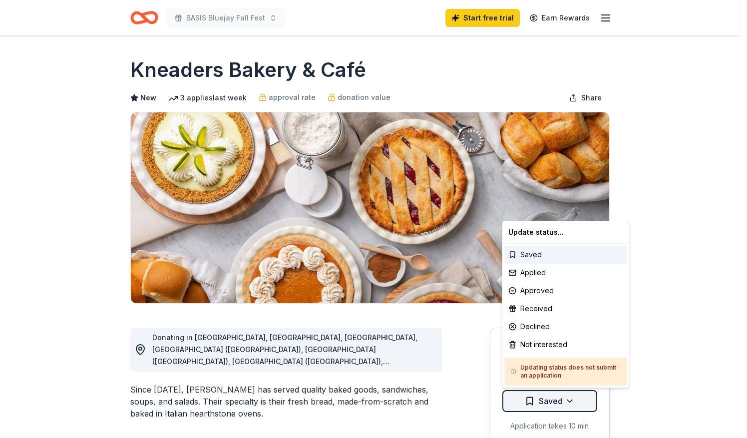
click at [548, 403] on html "BASIS Bluejay Fall Fest Start free trial Earn Rewards Due in 8 days Share Knead…" at bounding box center [373, 219] width 747 height 438
click at [543, 270] on div "Applied" at bounding box center [565, 273] width 123 height 18
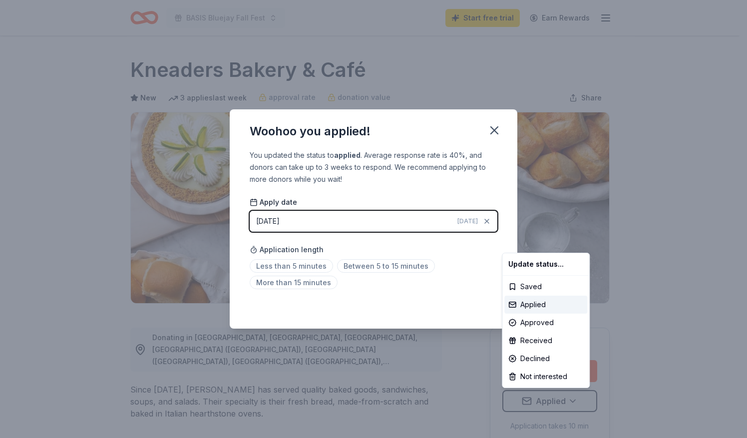
click at [345, 267] on html "BASIS Bluejay Fall Fest Start free trial Earn Rewards Due in 8 days Share Knead…" at bounding box center [373, 219] width 747 height 438
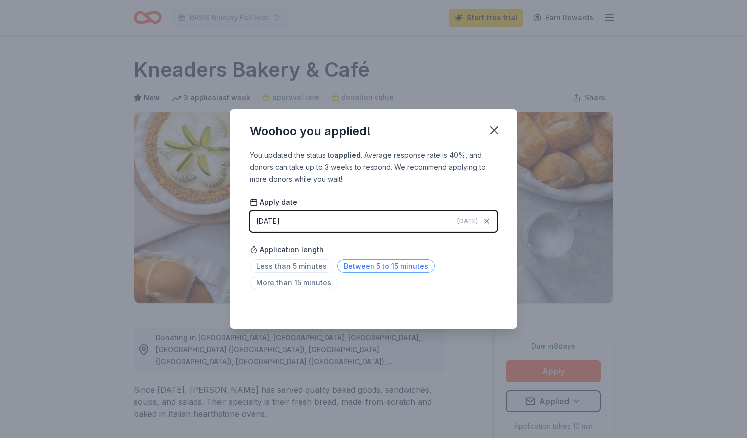
click at [373, 269] on span "Between 5 to 15 minutes" at bounding box center [386, 265] width 98 height 13
click at [459, 253] on div "Application length Less than 5 minutes Between 5 to 15 minutes More than 15 min…" at bounding box center [374, 266] width 248 height 53
click at [374, 269] on span "Between 5 to 15 minutes" at bounding box center [386, 265] width 98 height 13
click at [490, 129] on icon "button" at bounding box center [494, 130] width 14 height 14
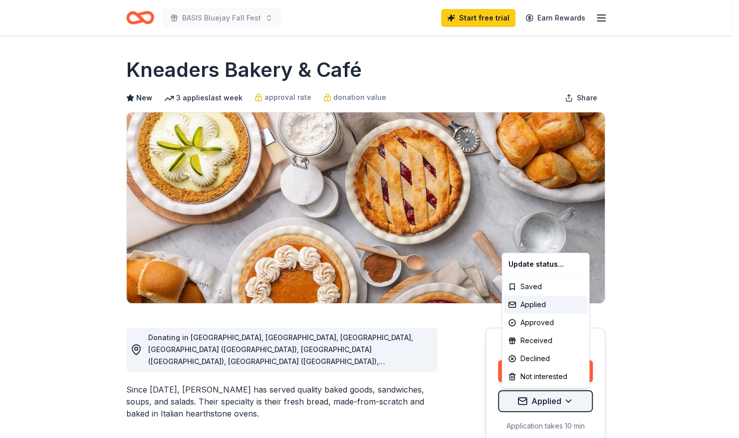
click at [535, 404] on html "BASIS Bluejay Fall Fest Start free trial Earn Rewards Due in 8 days Share Knead…" at bounding box center [369, 219] width 739 height 438
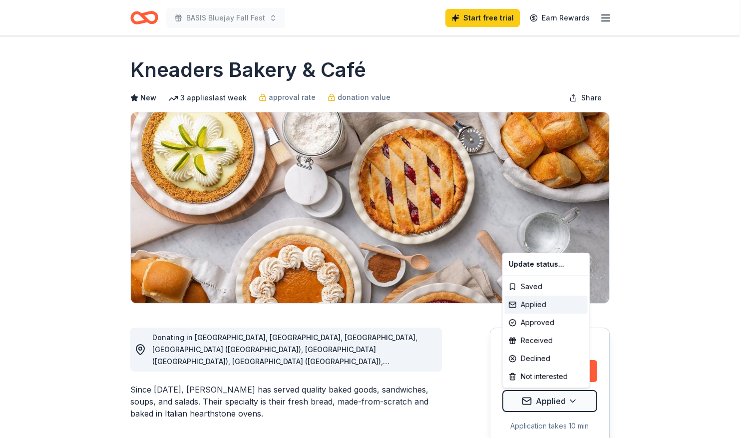
click at [542, 304] on div "Applied" at bounding box center [545, 304] width 83 height 18
click at [570, 398] on html "BASIS Bluejay Fall Fest Start free trial Earn Rewards Due in 8 days Share Knead…" at bounding box center [373, 219] width 747 height 438
click at [527, 300] on div "Applied" at bounding box center [545, 304] width 83 height 18
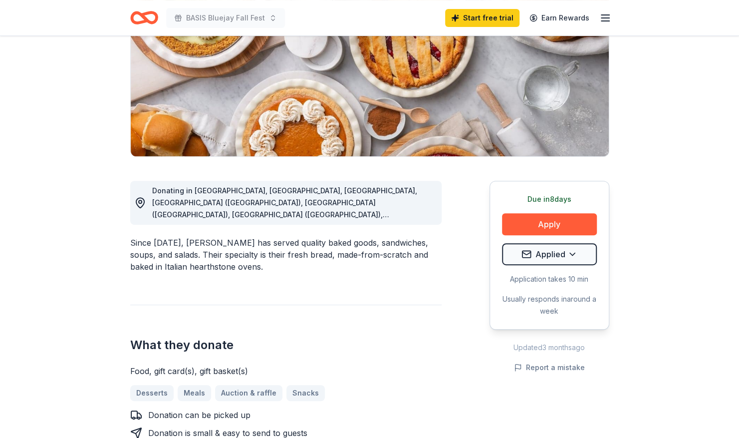
scroll to position [152, 0]
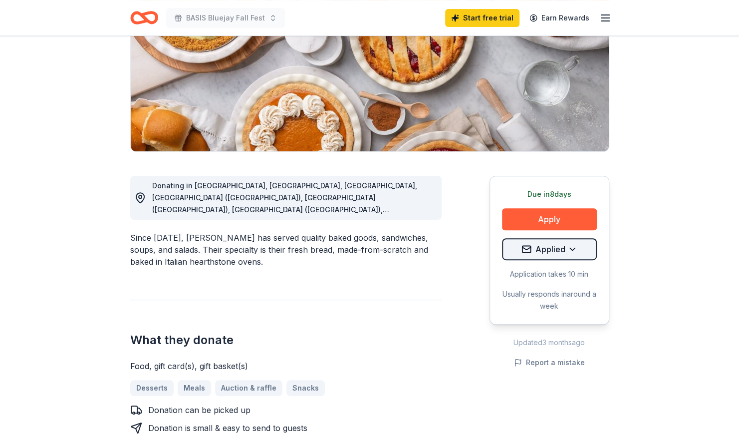
click at [580, 249] on html "BASIS Bluejay Fall Fest Start free trial Earn Rewards Due in 8 days Share Knead…" at bounding box center [369, 67] width 739 height 438
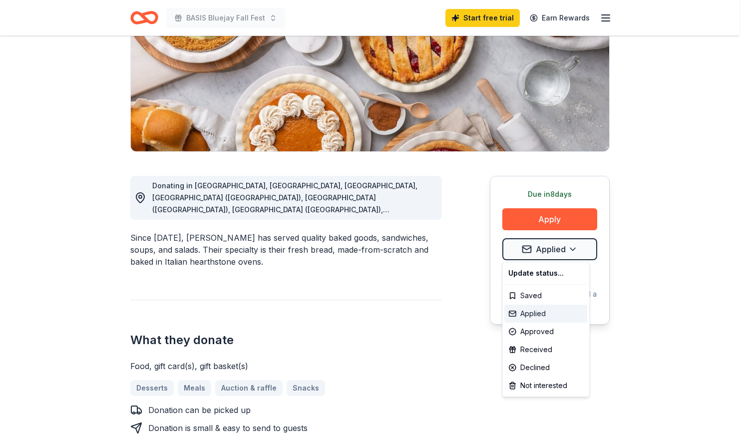
click at [561, 316] on div "Applied" at bounding box center [545, 313] width 83 height 18
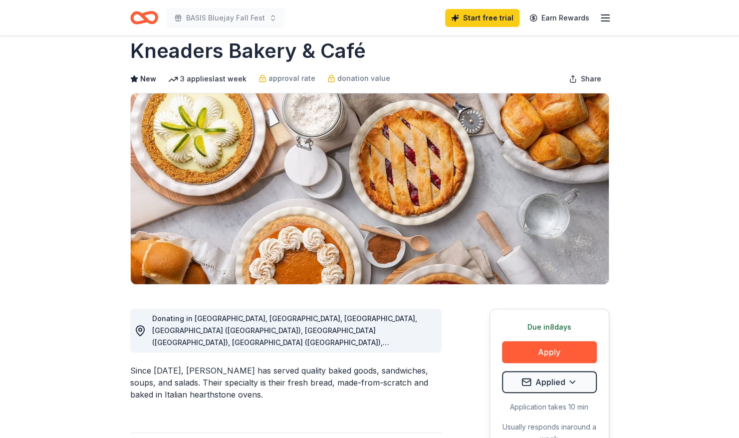
scroll to position [0, 0]
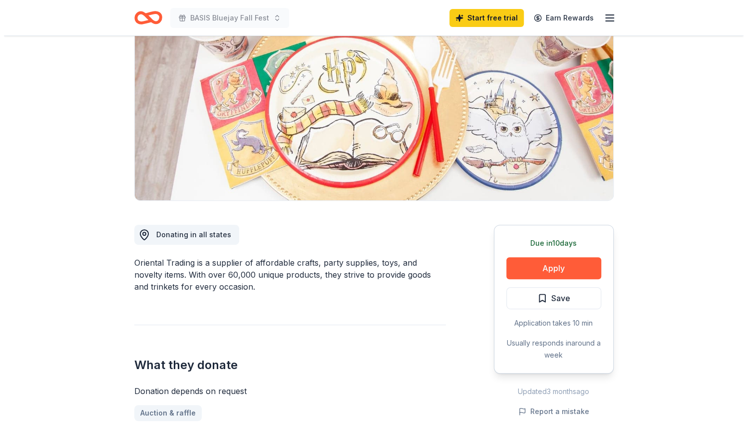
scroll to position [101, 0]
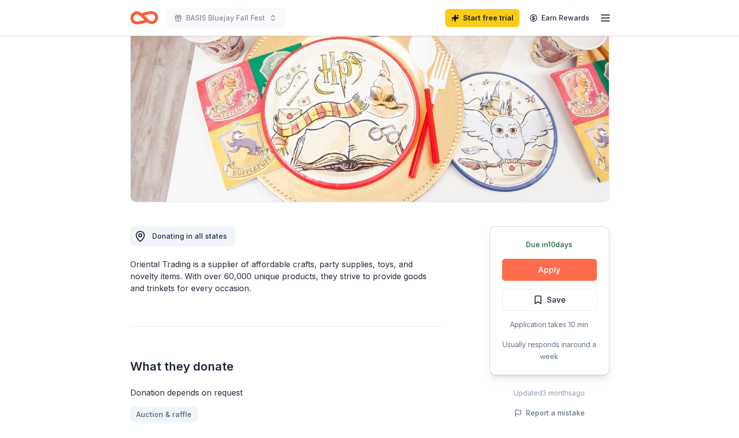
click at [527, 274] on button "Apply" at bounding box center [549, 270] width 95 height 22
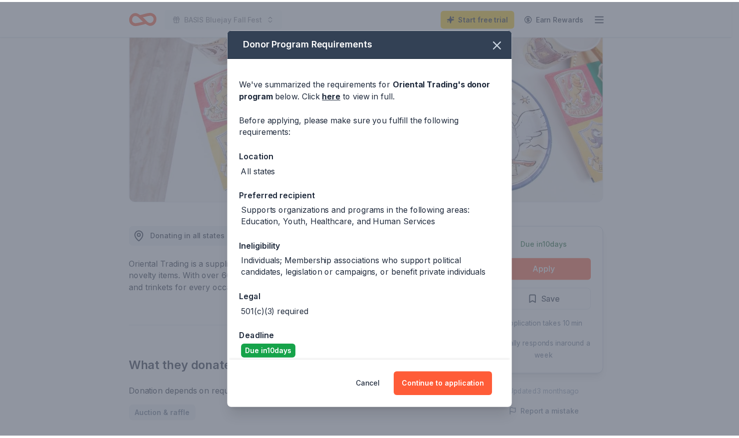
scroll to position [9, 0]
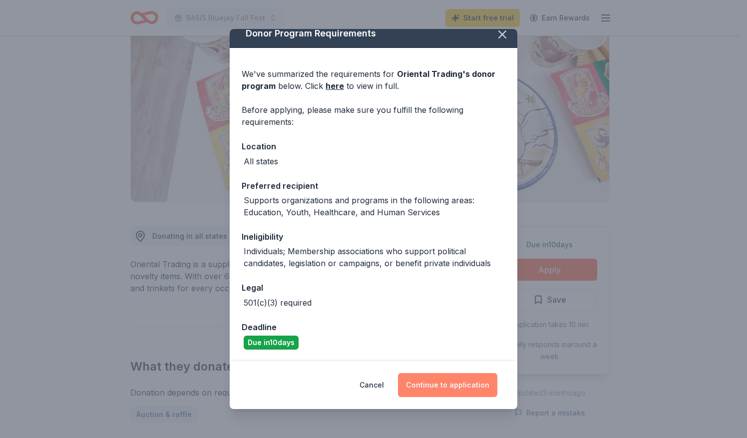
click at [436, 387] on button "Continue to application" at bounding box center [447, 385] width 99 height 24
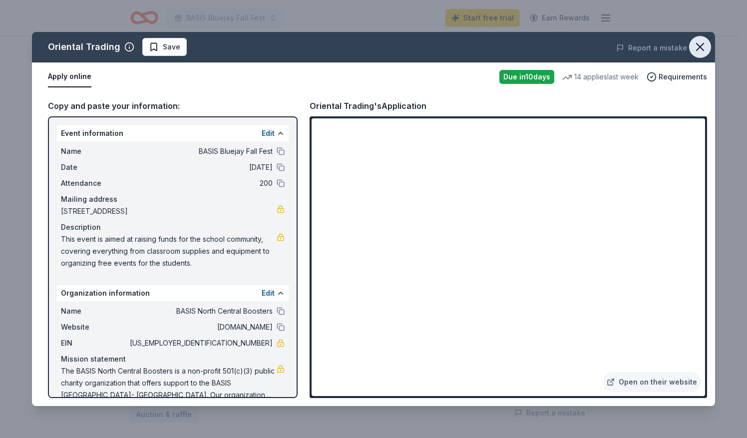
click at [696, 46] on icon "button" at bounding box center [700, 47] width 14 height 14
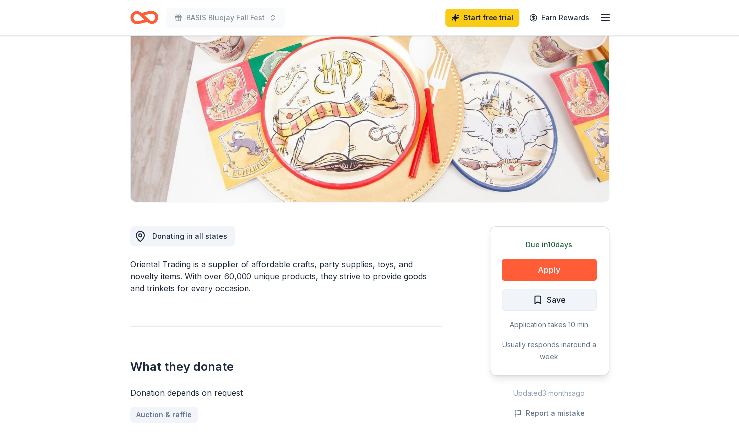
click at [547, 302] on span "Save" at bounding box center [556, 299] width 19 height 13
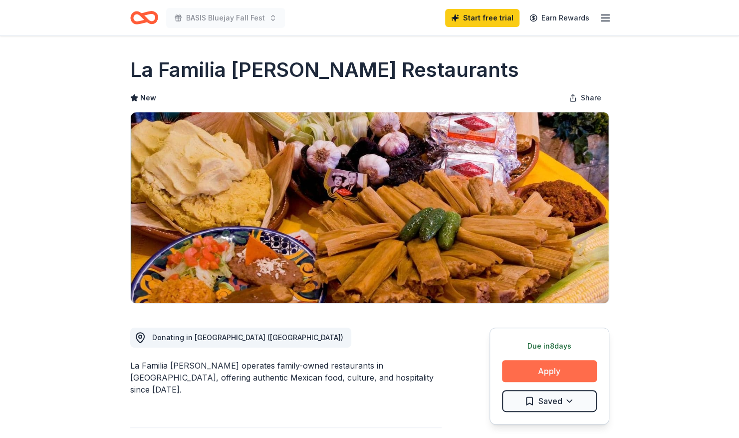
click at [537, 371] on button "Apply" at bounding box center [549, 371] width 95 height 22
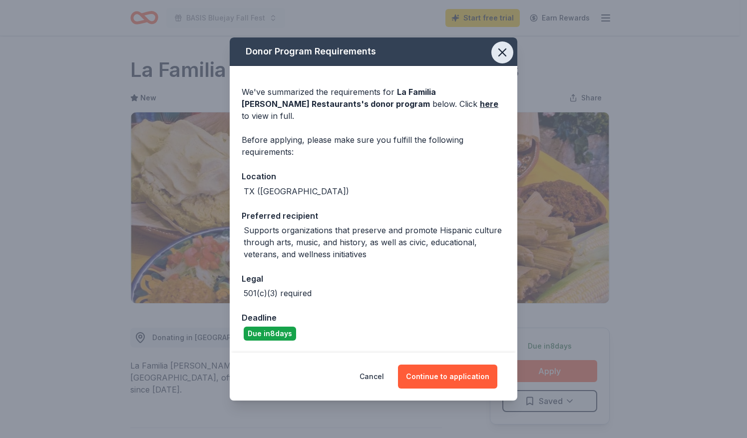
click at [502, 59] on icon "button" at bounding box center [502, 52] width 14 height 14
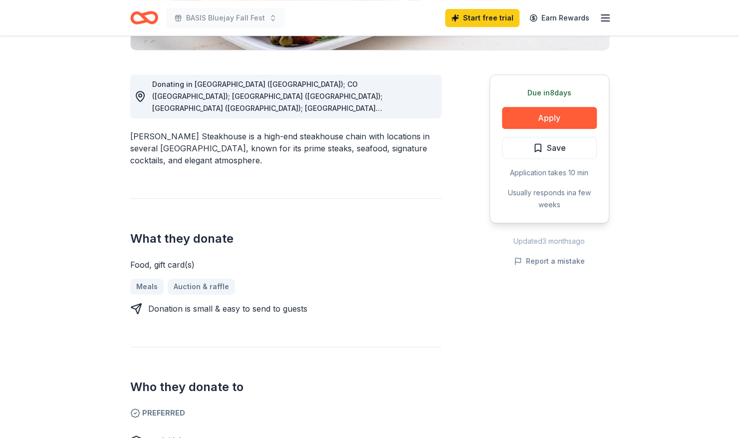
scroll to position [252, 0]
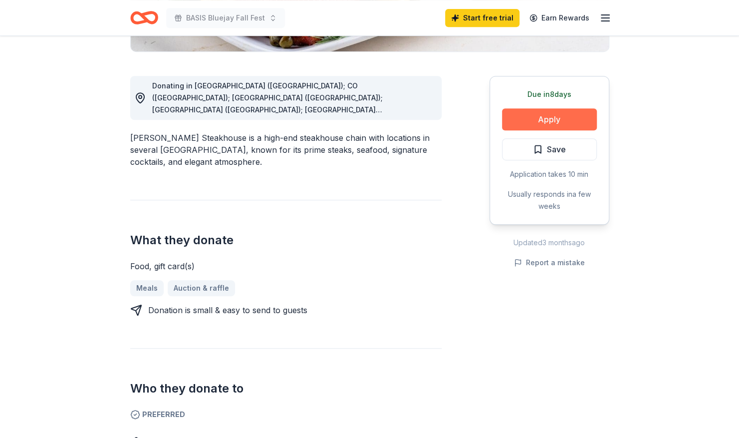
click at [585, 116] on button "Apply" at bounding box center [549, 119] width 95 height 22
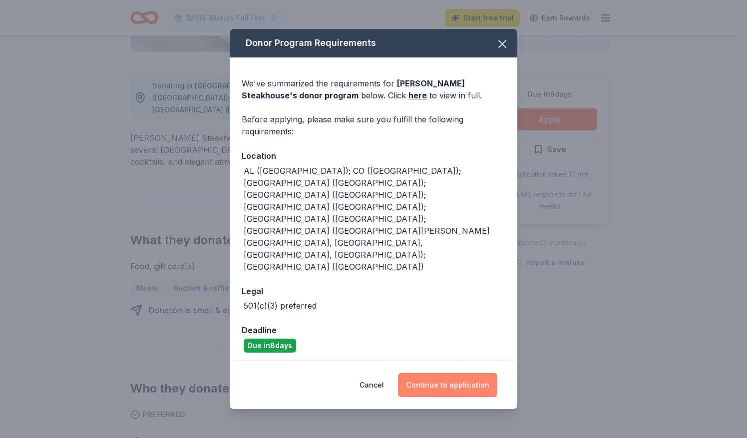
click at [425, 373] on button "Continue to application" at bounding box center [447, 385] width 99 height 24
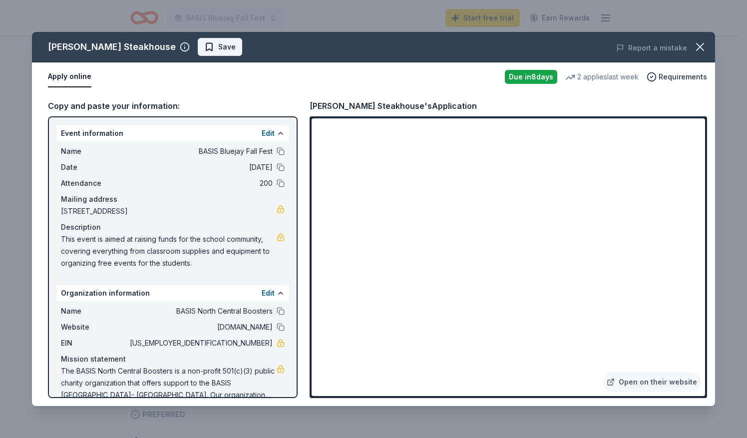
click at [218, 46] on span "Save" at bounding box center [226, 47] width 17 height 12
click at [702, 47] on icon "button" at bounding box center [700, 47] width 14 height 14
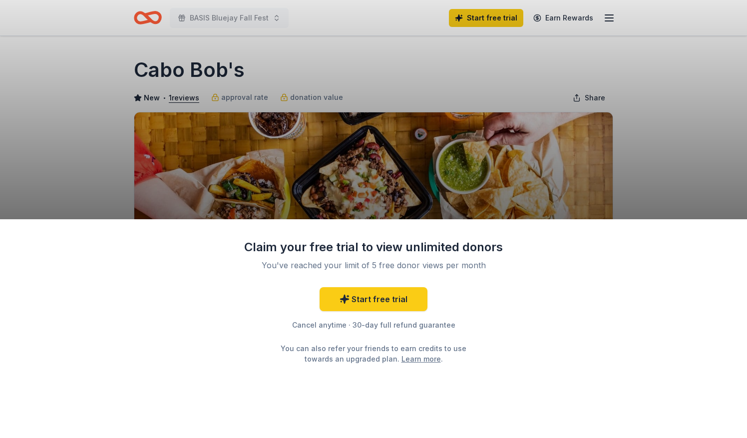
click at [681, 168] on div "Claim your free trial to view unlimited donors You've reached your limit of 5 f…" at bounding box center [373, 219] width 747 height 438
click at [694, 74] on div "Claim your free trial to view unlimited donors You've reached your limit of 5 f…" at bounding box center [373, 219] width 747 height 438
click at [146, 15] on div "Claim your free trial to view unlimited donors You've reached your limit of 5 f…" at bounding box center [373, 219] width 747 height 438
